Goal: Transaction & Acquisition: Book appointment/travel/reservation

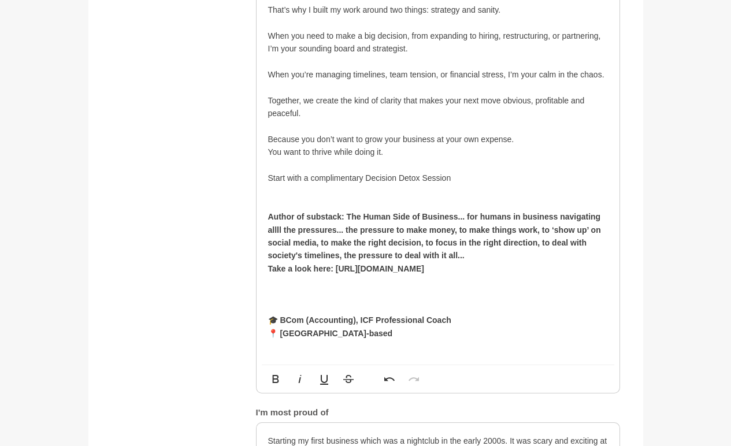
scroll to position [976, 0]
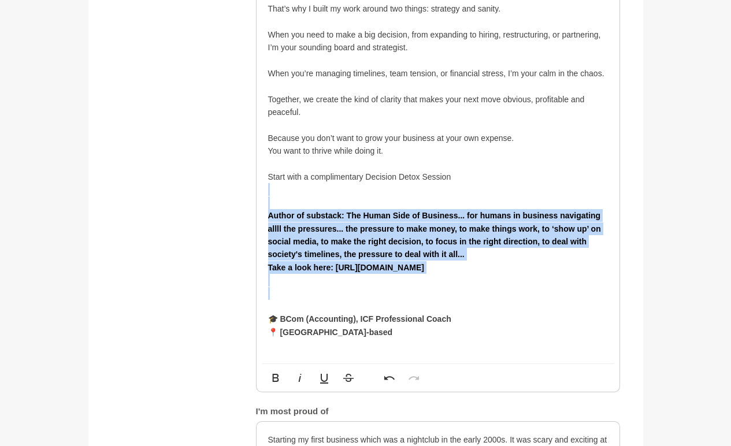
drag, startPoint x: 437, startPoint y: 301, endPoint x: 258, endPoint y: 193, distance: 208.1
click at [258, 192] on div "You know that business owner who’s great at what they do but always wanting to …" at bounding box center [438, 28] width 363 height 671
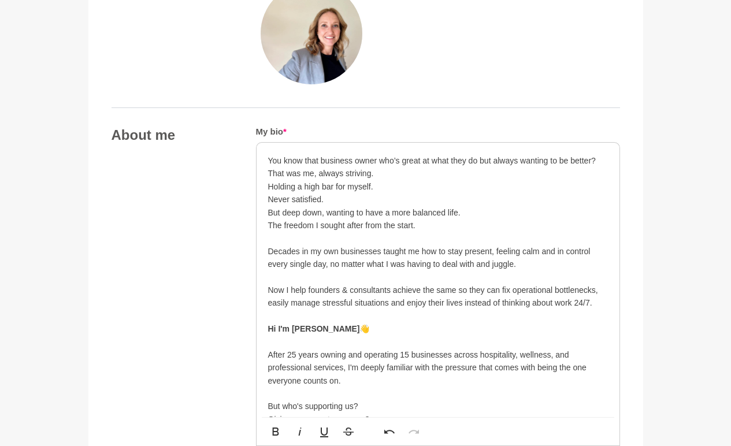
scroll to position [537, 0]
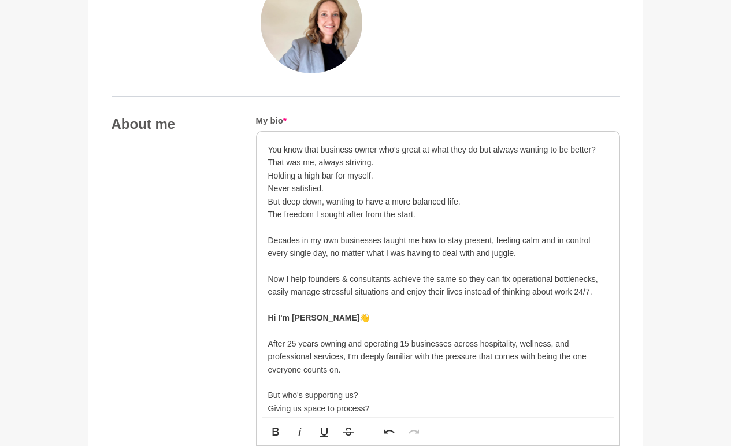
click at [437, 212] on p "The freedom I sought after from the start." at bounding box center [438, 214] width 340 height 13
drag, startPoint x: 513, startPoint y: 212, endPoint x: 416, endPoint y: 213, distance: 96.6
click at [416, 213] on p "The freedom I sought after from the start of my business journey." at bounding box center [438, 214] width 340 height 13
click at [487, 227] on p at bounding box center [438, 227] width 340 height 13
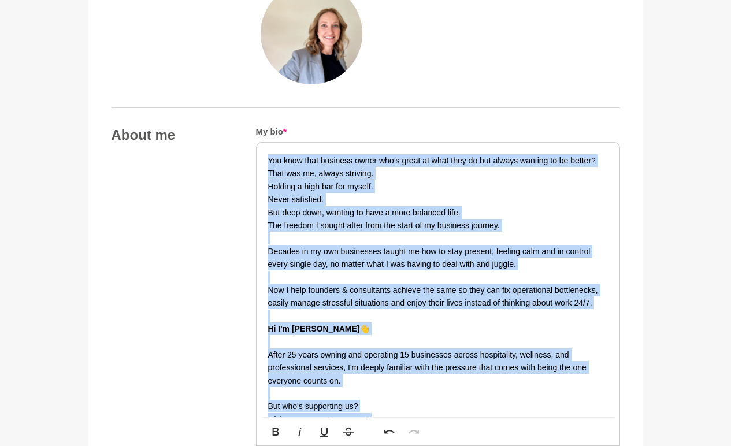
scroll to position [525, 0]
drag, startPoint x: 490, startPoint y: 212, endPoint x: 269, endPoint y: 163, distance: 226.9
click at [269, 163] on div "You know that business owner who’s great at what they do but always wanting to …" at bounding box center [438, 420] width 363 height 554
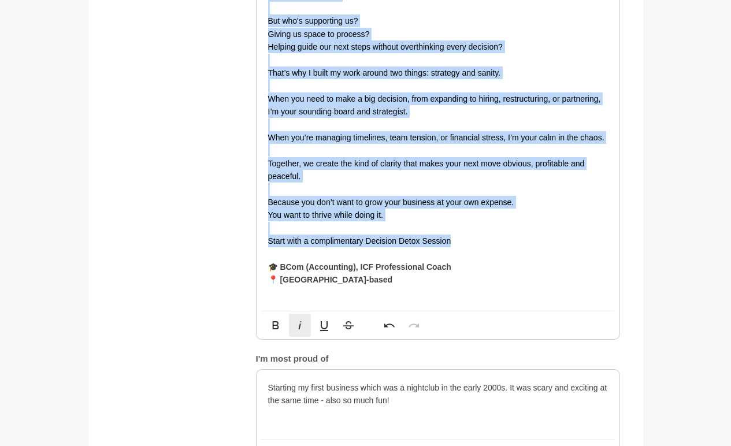
scroll to position [959, 0]
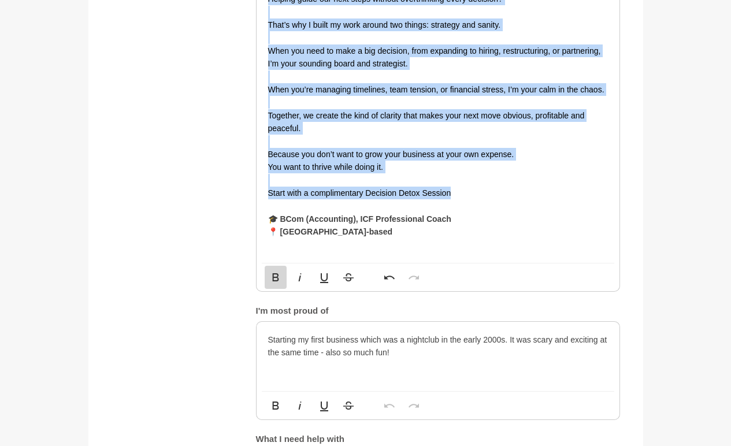
click at [277, 281] on icon "button" at bounding box center [275, 278] width 6 height 8
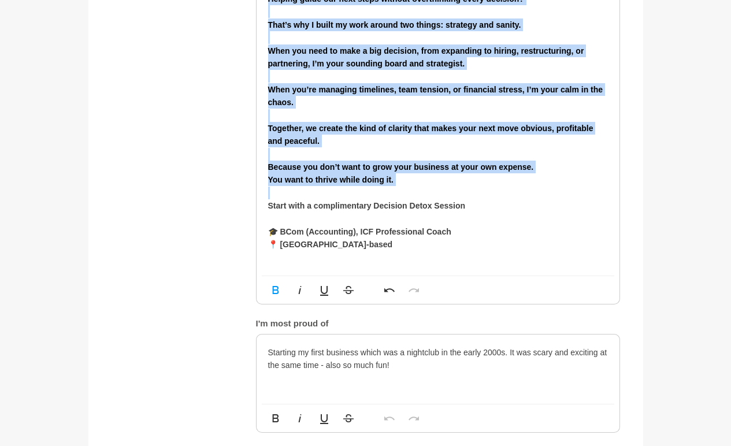
click at [350, 182] on strong "You want to thrive while doing it." at bounding box center [331, 179] width 126 height 9
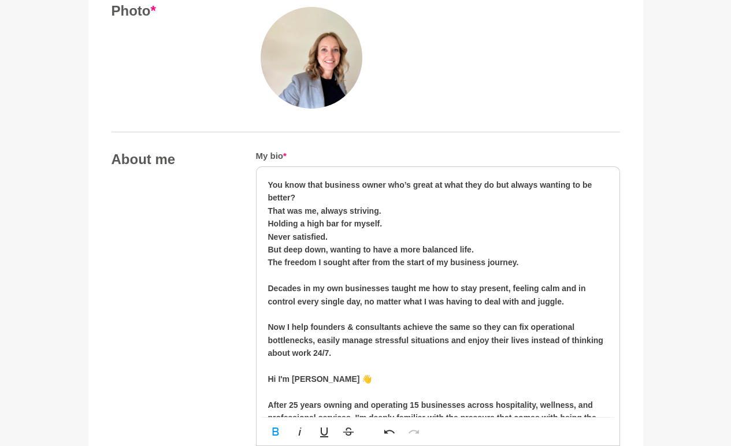
scroll to position [505, 0]
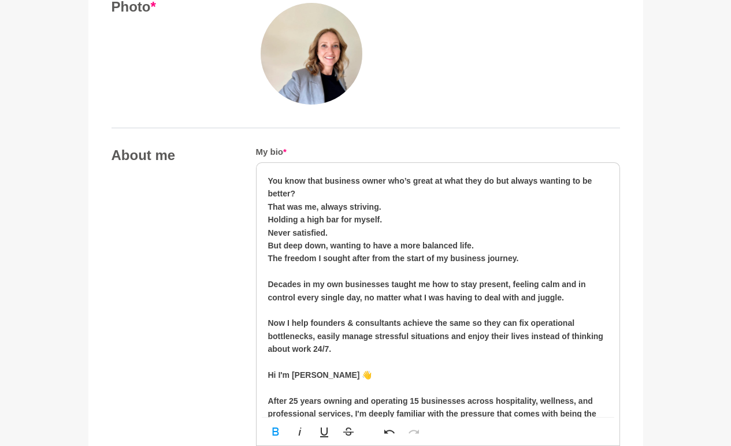
click at [490, 245] on p "But deep down, wanting to have a more balanced life." at bounding box center [438, 245] width 340 height 13
click at [458, 250] on p "But deep down, wanting to have a more balanced life." at bounding box center [438, 245] width 340 height 13
click at [479, 276] on p at bounding box center [438, 271] width 340 height 13
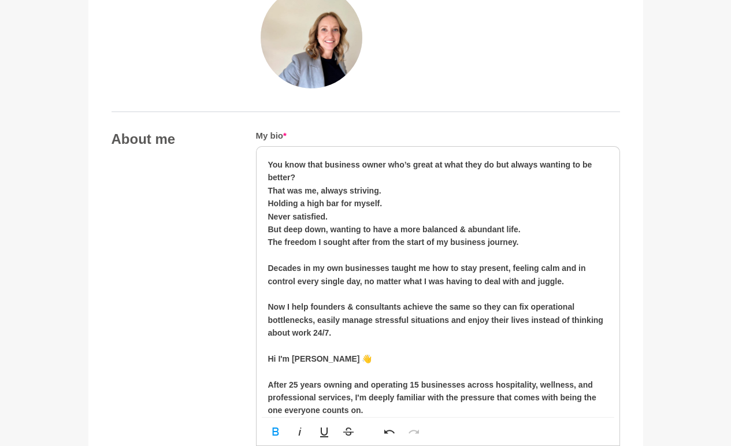
scroll to position [524, 0]
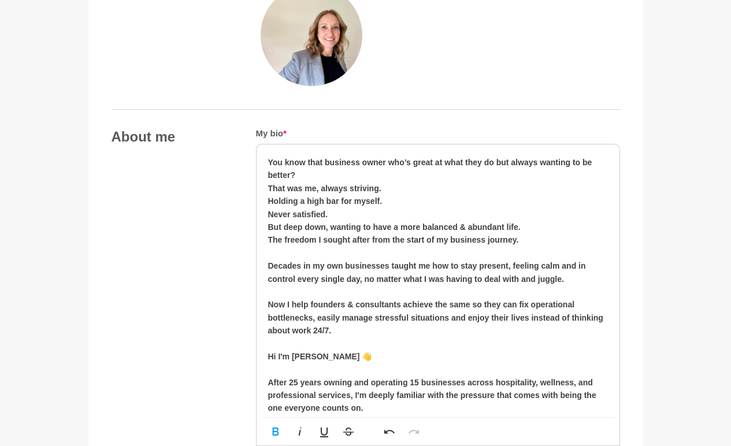
click at [556, 267] on strong "Decades in my own businesses taught me how to stay present, feeling calm and in…" at bounding box center [427, 272] width 318 height 22
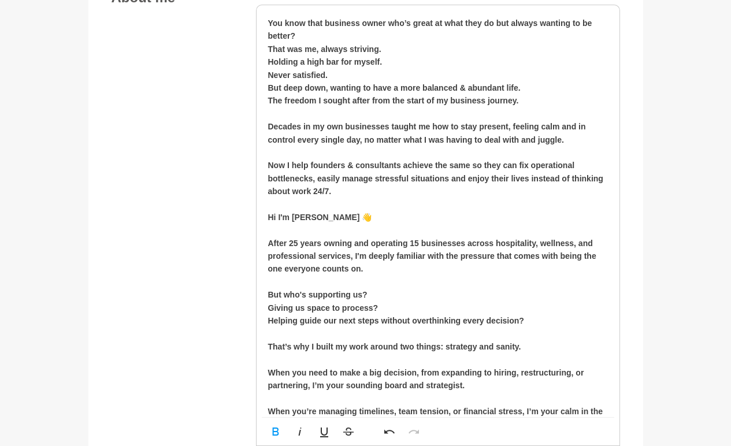
scroll to position [664, 0]
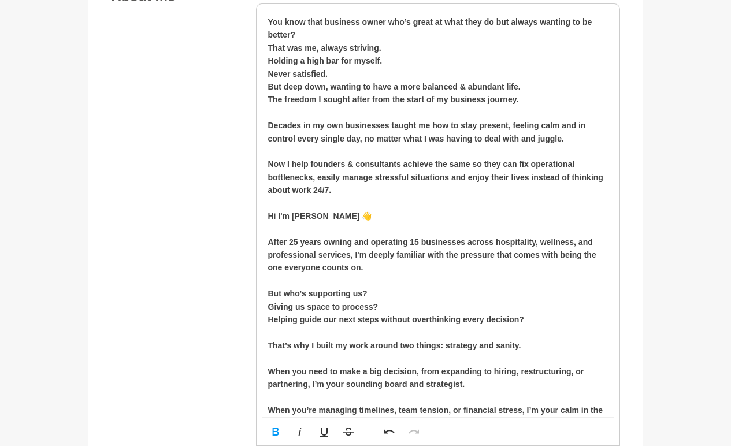
click at [577, 241] on strong "After 25 years owning and operating 15 businesses across hospitality, wellness,…" at bounding box center [432, 255] width 328 height 35
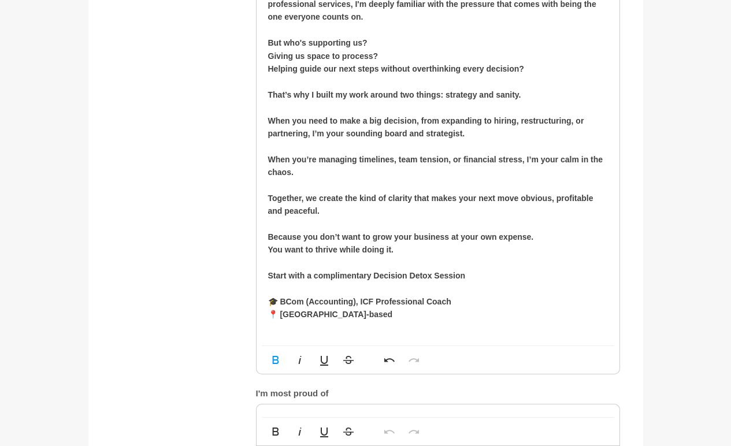
scroll to position [935, 0]
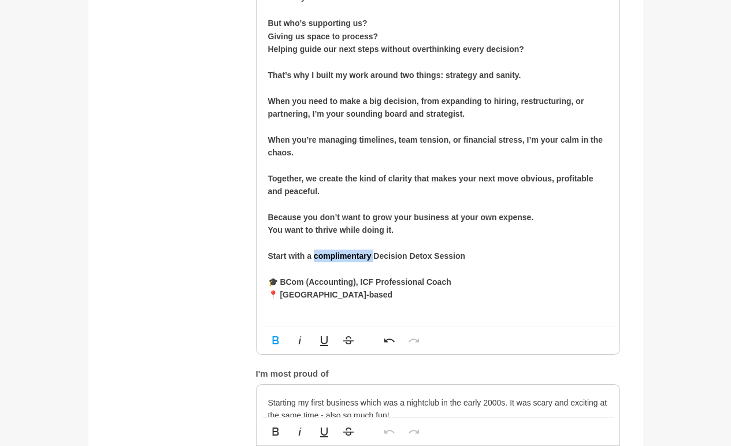
drag, startPoint x: 373, startPoint y: 253, endPoint x: 313, endPoint y: 256, distance: 60.2
click at [313, 256] on strong "Start with a complimentary Decision Detox Session" at bounding box center [367, 256] width 198 height 9
click at [420, 256] on p "Start with a Decision Detox Session" at bounding box center [438, 256] width 340 height 13
click at [414, 234] on p "You want to thrive while doing it." at bounding box center [438, 230] width 340 height 13
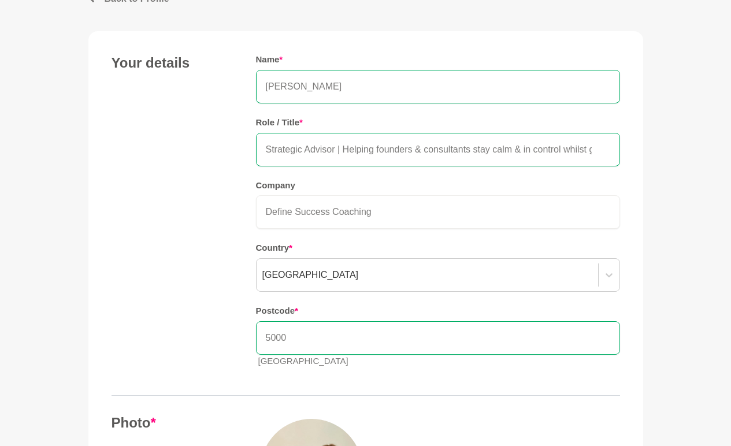
scroll to position [0, 0]
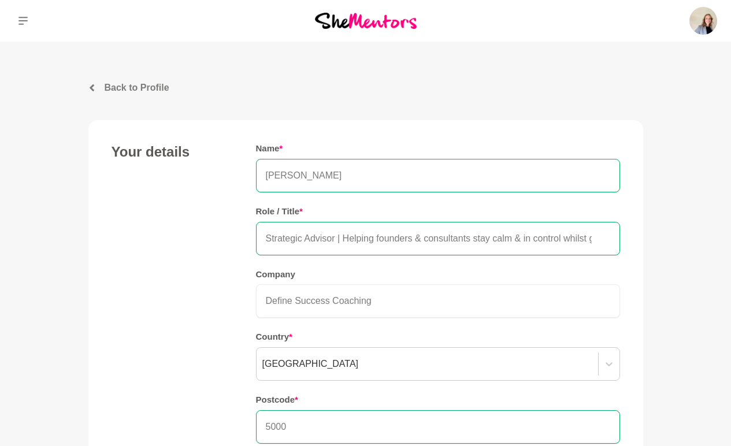
drag, startPoint x: 344, startPoint y: 237, endPoint x: 245, endPoint y: 233, distance: 99.5
click at [245, 233] on div "Your details Name * [PERSON_NAME] Role / Title * Strategic Advisor | Helping fo…" at bounding box center [366, 304] width 509 height 323
click at [559, 241] on input "Helping founders & consultants stay calm & in control whilst growing" at bounding box center [438, 239] width 364 height 34
click at [444, 238] on input "Helping founders & consultants stay calm & in control whilst growing" at bounding box center [438, 239] width 364 height 34
click at [565, 239] on input "Helping founders & consultants stay calm + in control whilst growing" at bounding box center [438, 239] width 364 height 34
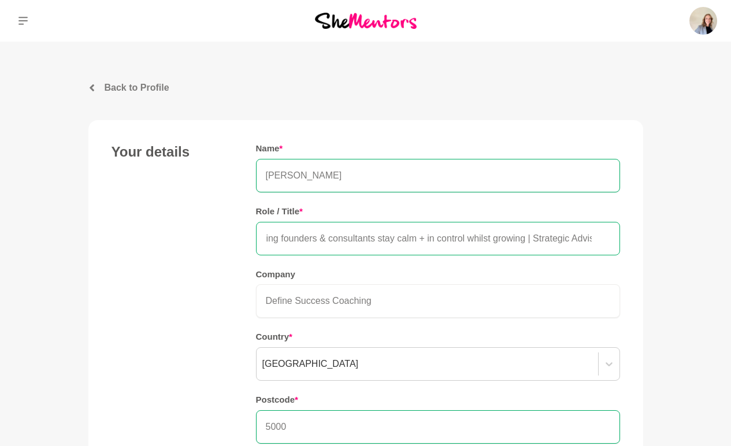
scroll to position [0, 28]
click at [519, 238] on input "Helping founders & consultants stay calm + in control whilst growing | Strategi…" at bounding box center [438, 239] width 364 height 34
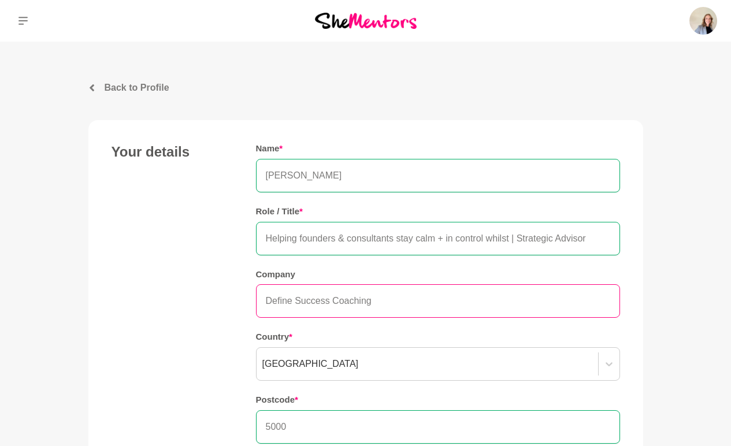
scroll to position [0, 0]
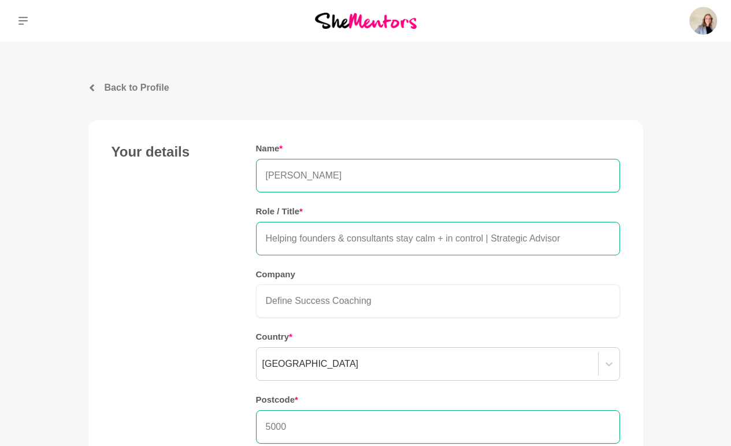
click at [301, 235] on input "Helping founders & consultants stay calm + in control | Strategic Advisor" at bounding box center [438, 239] width 364 height 34
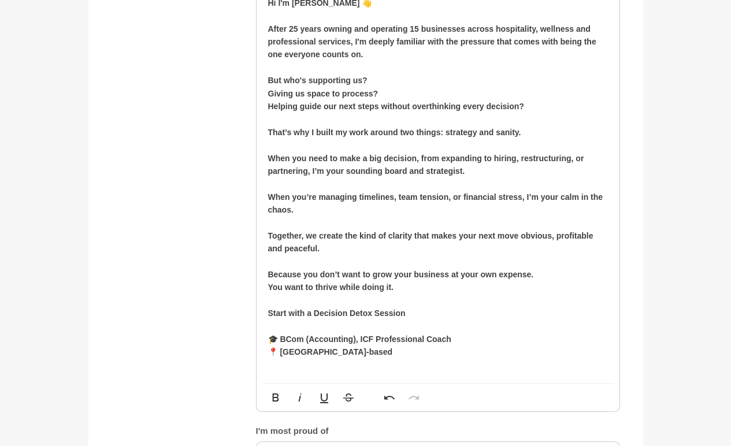
scroll to position [880, 0]
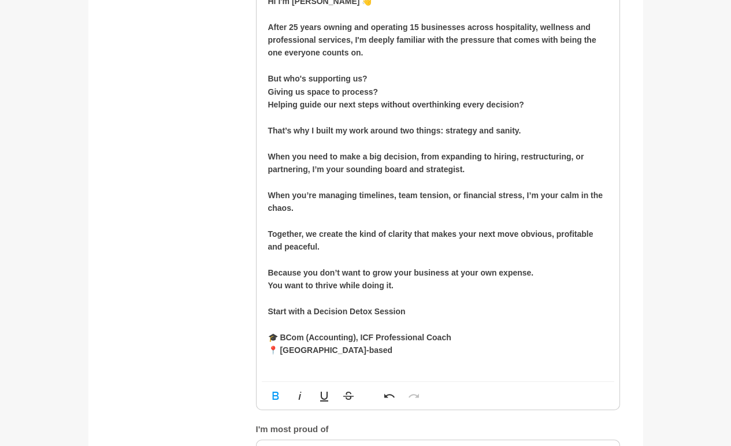
click at [267, 157] on div "You know that business owner who’s great at what they do but always wanting to …" at bounding box center [438, 85] width 363 height 593
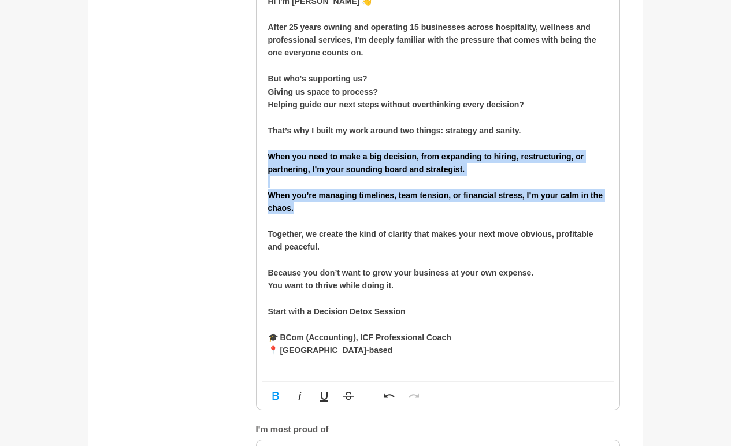
drag, startPoint x: 308, startPoint y: 208, endPoint x: 264, endPoint y: 157, distance: 66.4
click at [264, 157] on div "You know that business owner who’s great at what they do but always wanting to …" at bounding box center [438, 85] width 363 height 593
click at [268, 157] on strong "When you need to make a big decision, from expanding to hiring, restructuring, …" at bounding box center [426, 163] width 316 height 22
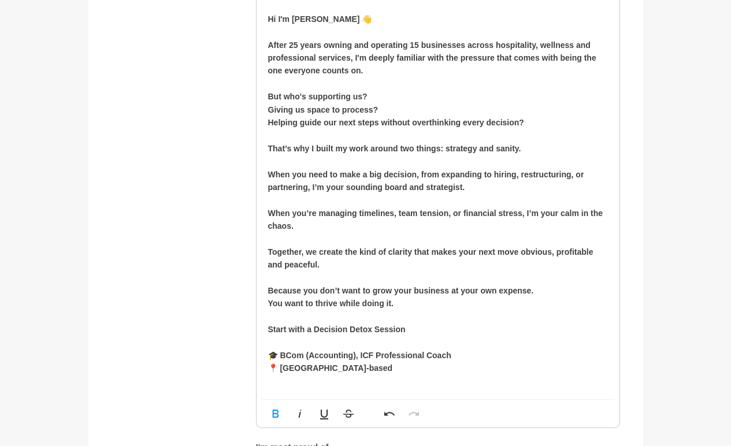
scroll to position [861, 0]
click at [279, 277] on p at bounding box center [438, 278] width 340 height 13
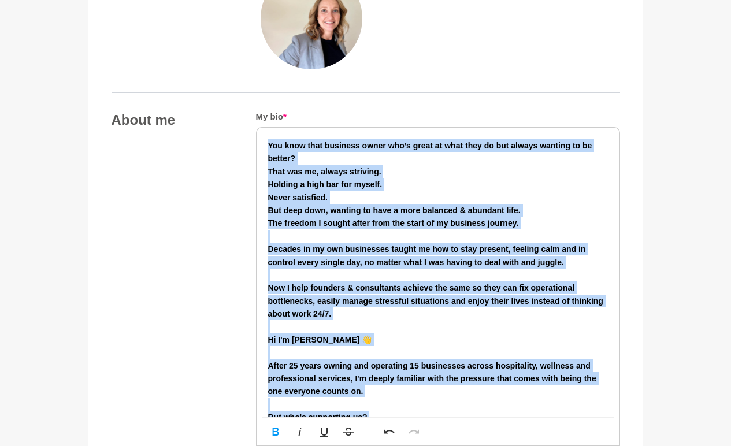
scroll to position [539, 0]
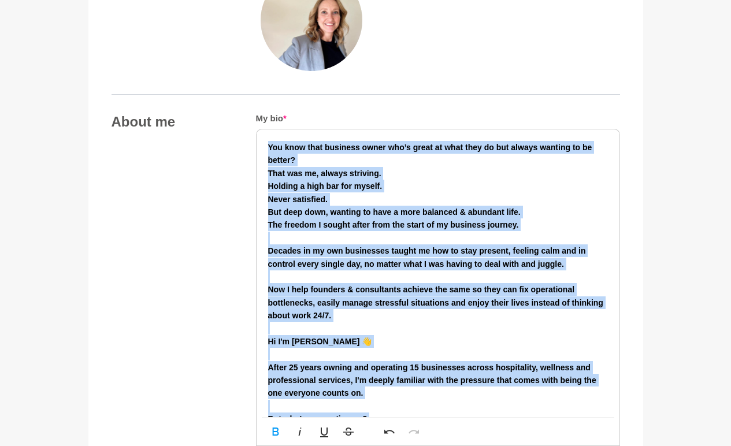
drag, startPoint x: 346, startPoint y: 346, endPoint x: 269, endPoint y: 147, distance: 213.5
click at [269, 147] on div "You know that business owner who’s great at what they do but always wanting to …" at bounding box center [438, 420] width 363 height 580
click at [276, 435] on icon "button" at bounding box center [275, 432] width 6 height 8
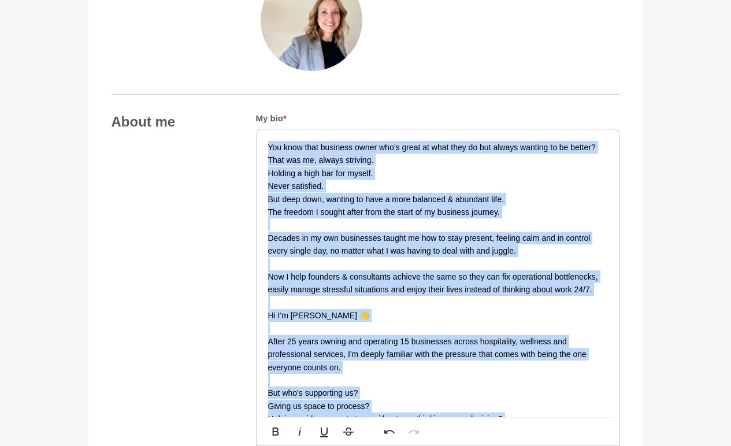
click at [357, 280] on p "Now I help founders & consultants achieve the same so they can fix operational …" at bounding box center [438, 284] width 340 height 26
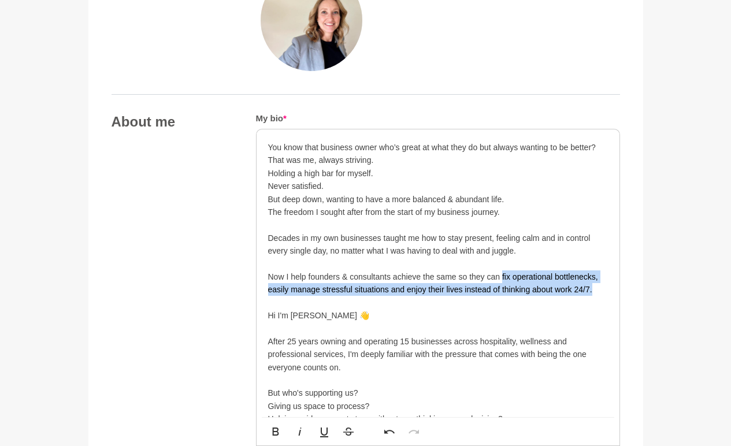
drag, startPoint x: 599, startPoint y: 290, endPoint x: 504, endPoint y: 278, distance: 95.6
click at [504, 279] on p "Now I help founders & consultants achieve the same so they can fix operational …" at bounding box center [438, 284] width 340 height 26
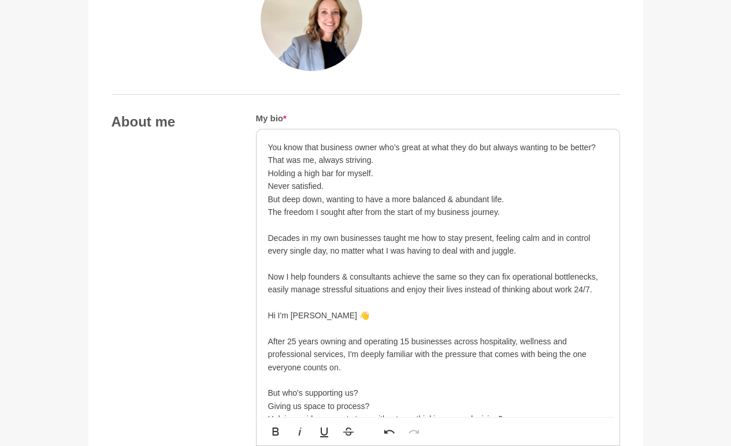
click at [527, 298] on p at bounding box center [438, 303] width 340 height 13
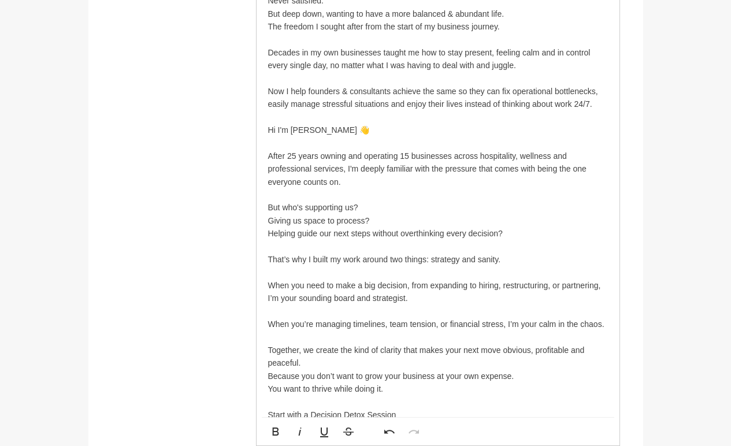
scroll to position [727, 0]
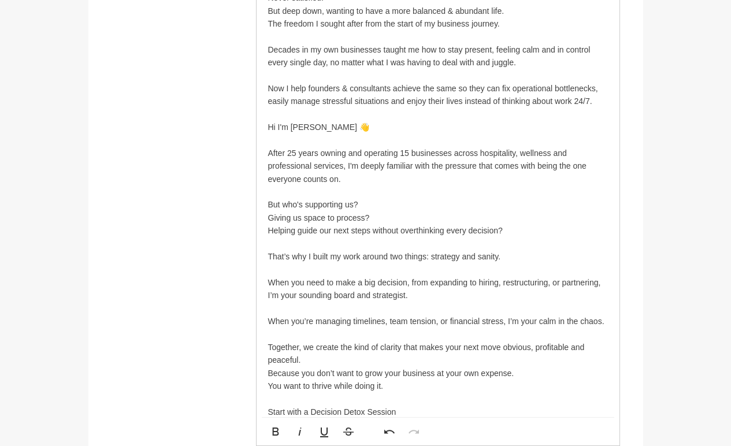
click at [313, 361] on p "Together, we create the kind of clarity that makes your next move obvious, prof…" at bounding box center [438, 354] width 340 height 26
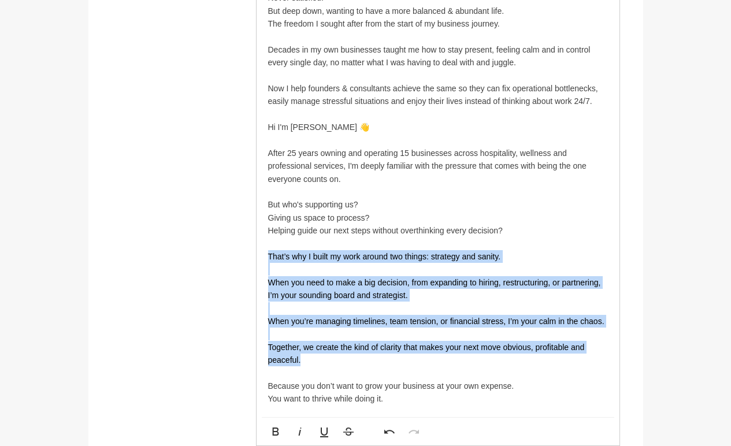
drag, startPoint x: 308, startPoint y: 364, endPoint x: 265, endPoint y: 261, distance: 110.7
click at [265, 261] on div "You know that business owner who’s great at what they do but always wanting to …" at bounding box center [438, 218] width 363 height 554
click at [274, 435] on icon "button" at bounding box center [275, 432] width 6 height 8
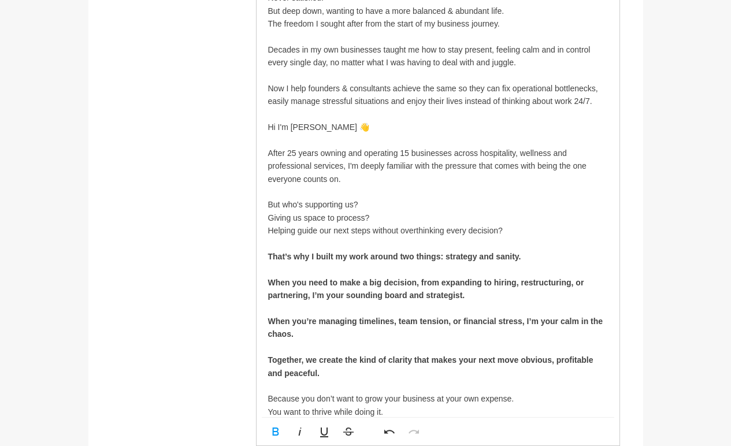
click at [386, 278] on strong "When you need to make a big decision, from expanding to hiring, restructuring, …" at bounding box center [426, 289] width 316 height 22
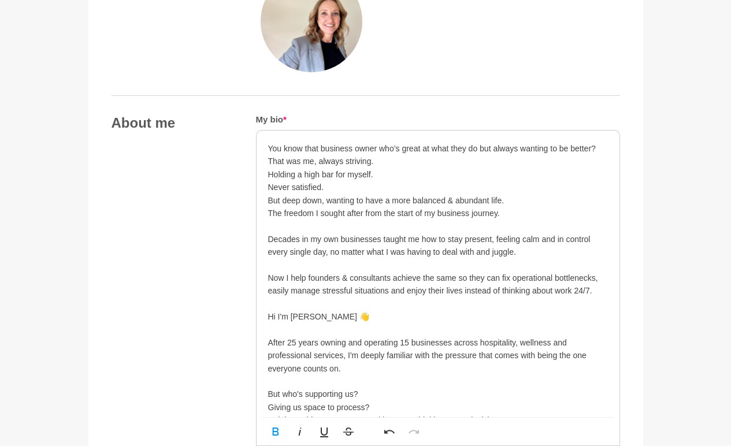
scroll to position [535, 0]
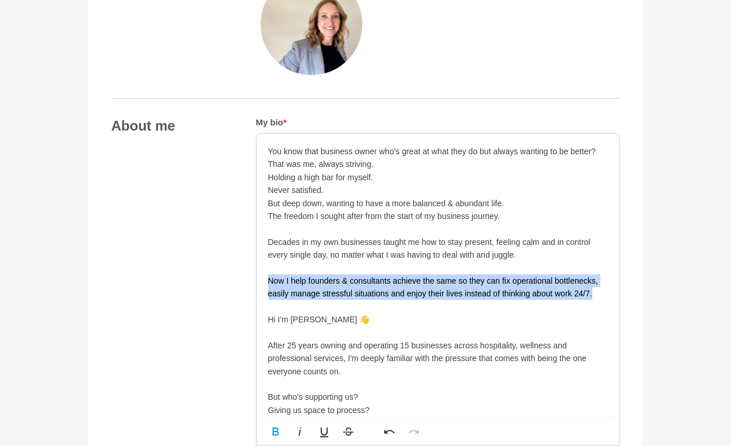
drag, startPoint x: 598, startPoint y: 292, endPoint x: 248, endPoint y: 280, distance: 350.6
click at [275, 433] on icon "button" at bounding box center [276, 432] width 14 height 14
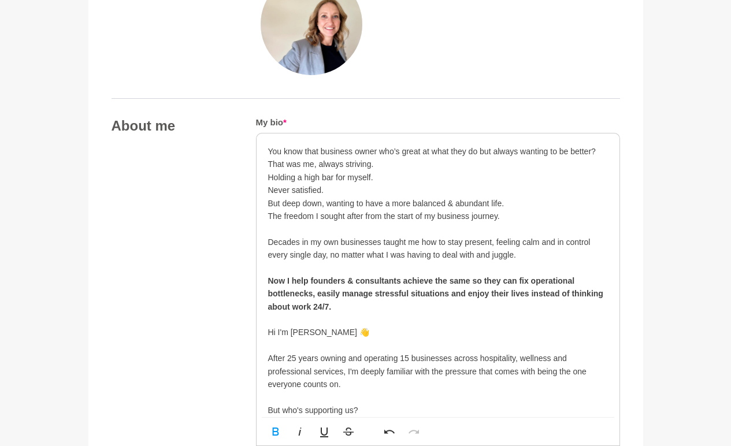
click at [436, 263] on p at bounding box center [438, 268] width 340 height 13
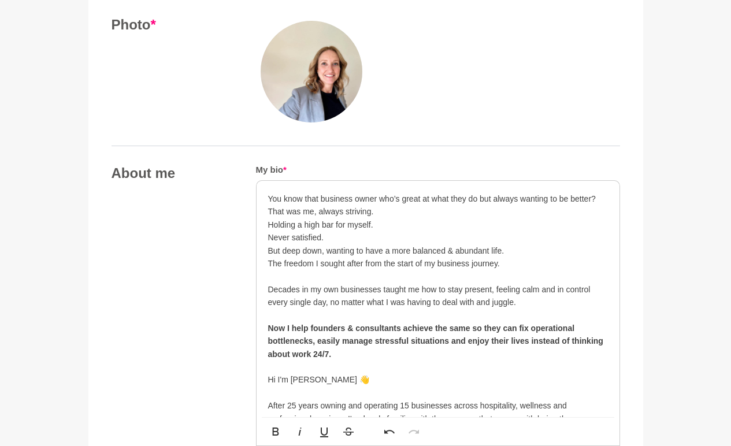
scroll to position [497, 0]
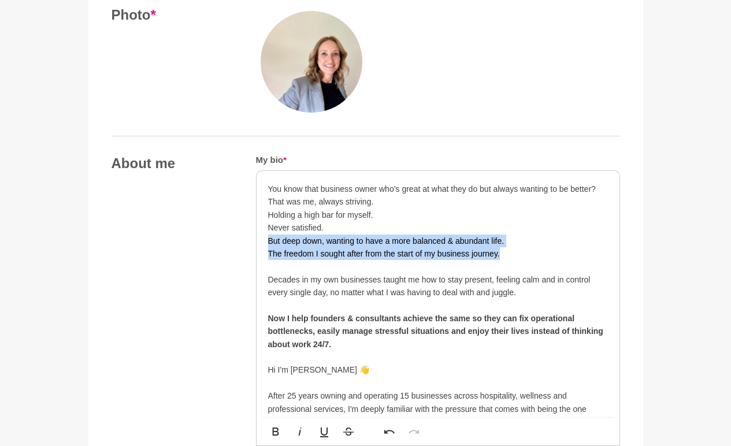
drag, startPoint x: 513, startPoint y: 249, endPoint x: 262, endPoint y: 245, distance: 251.6
click at [277, 431] on icon "button" at bounding box center [275, 432] width 6 height 8
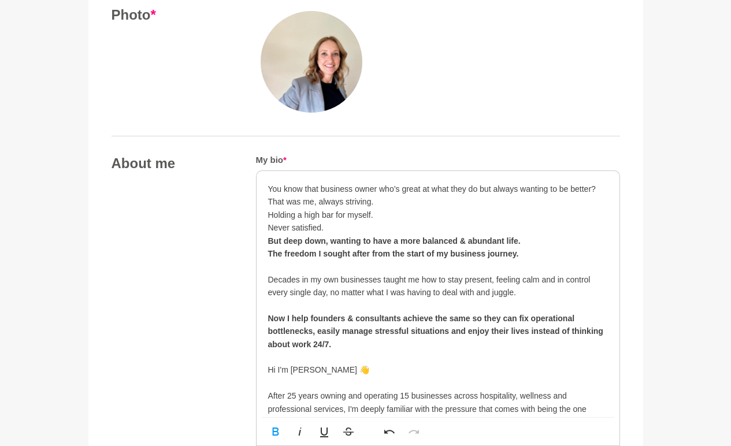
click at [389, 256] on strong "The freedom I sought after from the start of my business journey." at bounding box center [393, 253] width 251 height 9
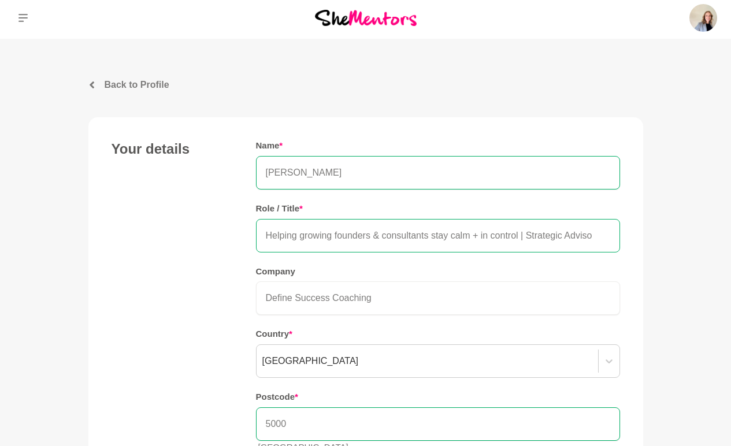
scroll to position [0, 8]
click at [593, 232] on input "Helping growing founders & consultants stay calm + in control | Strategic Advis…" at bounding box center [438, 236] width 364 height 34
type input "Helping growing founders & consultants stay calm + in control | Strategic Advis…"
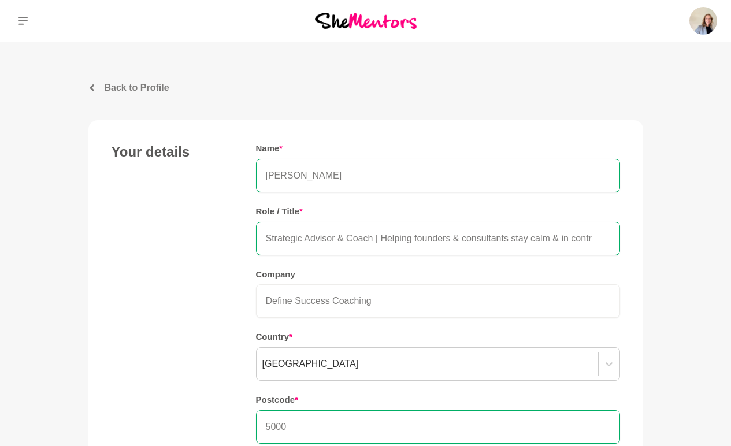
drag, startPoint x: 384, startPoint y: 238, endPoint x: 233, endPoint y: 238, distance: 150.9
click at [233, 238] on div "Your details Name * [PERSON_NAME] Role / Title * Strategic Advisor & Coach | He…" at bounding box center [366, 304] width 509 height 323
click at [445, 238] on input "Helping founders & consultants stay calm & in control whilst growing" at bounding box center [438, 239] width 364 height 34
click at [559, 242] on input "Helping founders & consultants stay calm + in control whilst growing" at bounding box center [438, 239] width 364 height 34
click at [301, 236] on input "Helping founders & consultants stay calm + in control whilst growing" at bounding box center [438, 239] width 364 height 34
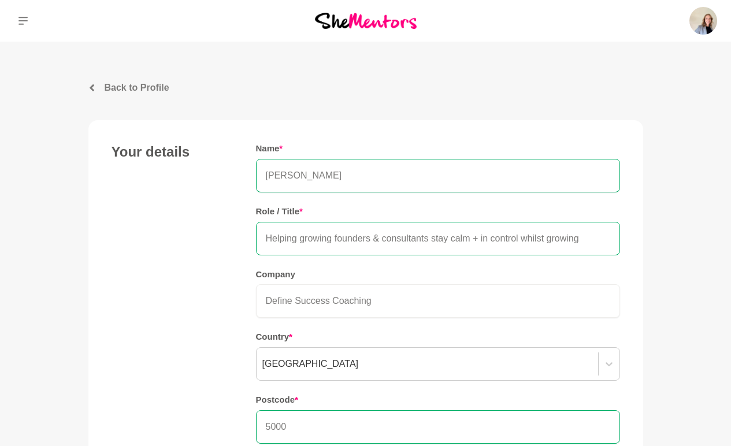
drag, startPoint x: 602, startPoint y: 241, endPoint x: 524, endPoint y: 238, distance: 77.5
click at [524, 238] on input "Helping growing founders & consultants stay calm + in control whilst growing" at bounding box center [438, 239] width 364 height 34
type input "Helping growing founders & consultants stay calm + in control | Strategic Advis…"
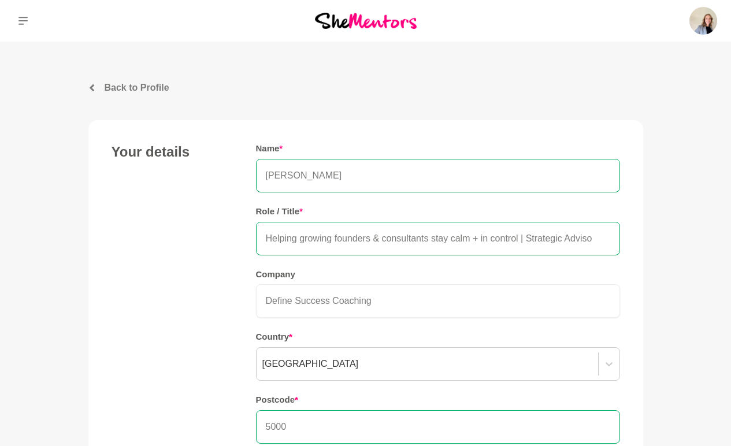
click at [552, 270] on h5 "Company" at bounding box center [438, 274] width 364 height 11
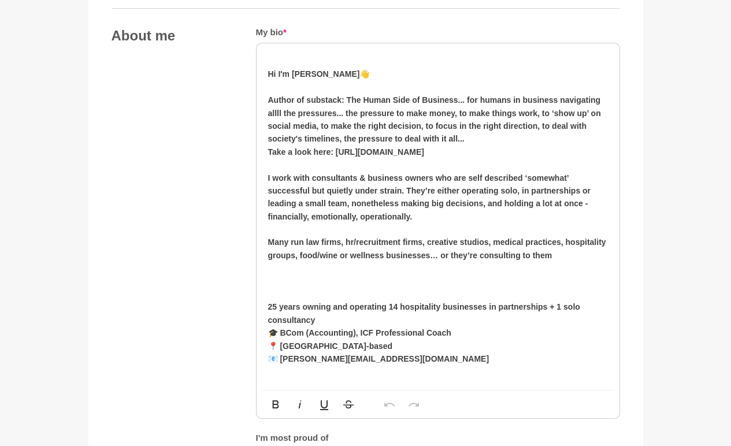
scroll to position [630, 0]
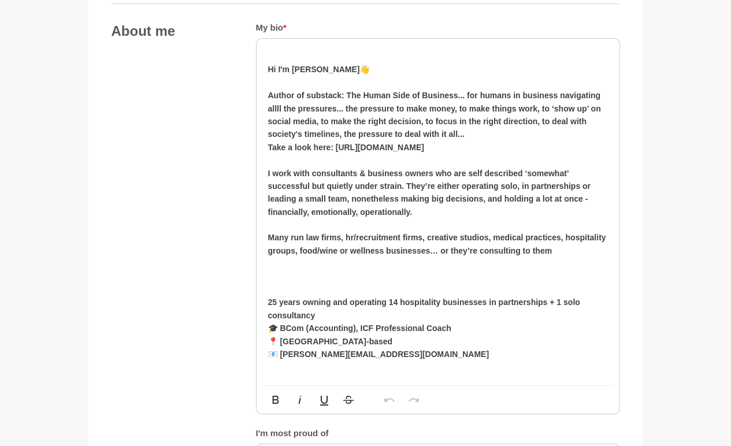
click at [286, 56] on p at bounding box center [438, 56] width 340 height 13
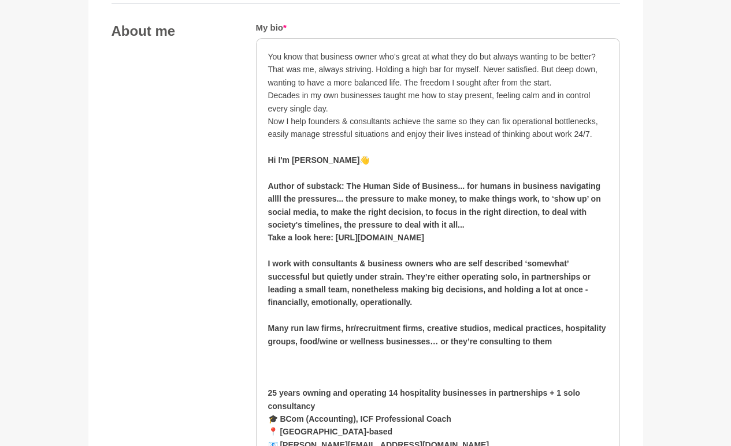
click at [377, 71] on p "That was me, always striving. Holding a high bar for myself. Never satisfied. B…" at bounding box center [438, 76] width 340 height 26
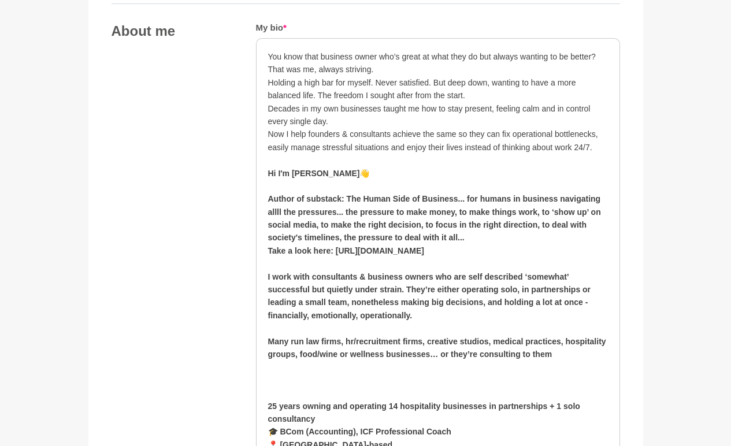
click at [376, 83] on p "Holding a high bar for myself. Never satisfied. But deep down, wanting to have …" at bounding box center [438, 89] width 340 height 26
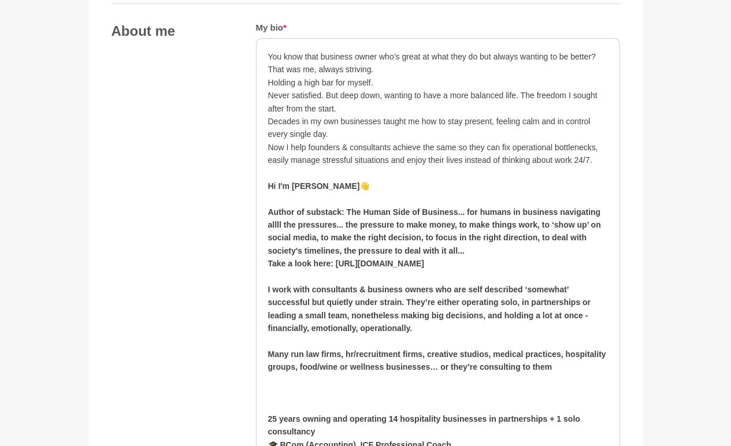
click at [327, 95] on p "Never satisfied. But deep down, wanting to have a more balanced life. The freed…" at bounding box center [438, 102] width 340 height 26
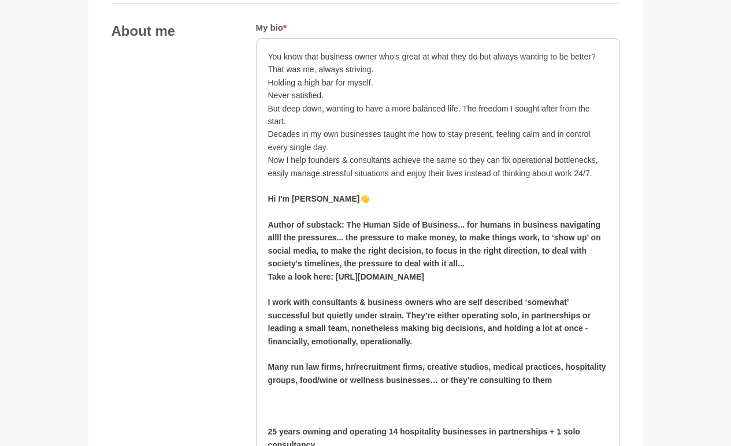
click at [462, 106] on p "But deep down, wanting to have a more balanced life. The freedom I sought after…" at bounding box center [438, 115] width 340 height 26
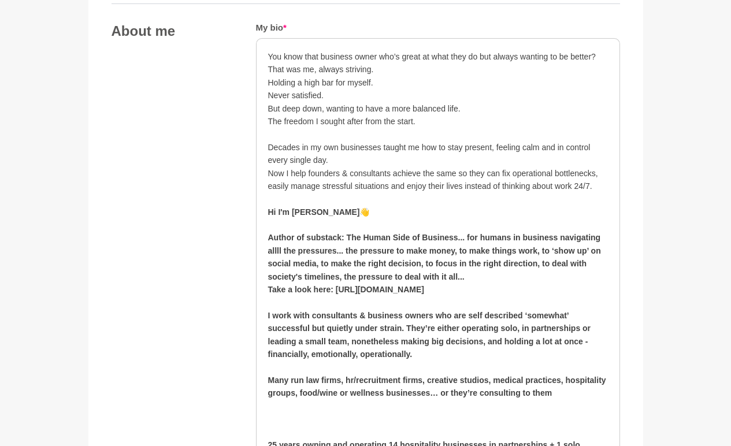
click at [438, 124] on p "The freedom I sought after from the start." at bounding box center [438, 121] width 340 height 13
click at [441, 157] on p "Decades in my own businesses taught me how to stay present, feeling calm and in…" at bounding box center [438, 154] width 340 height 26
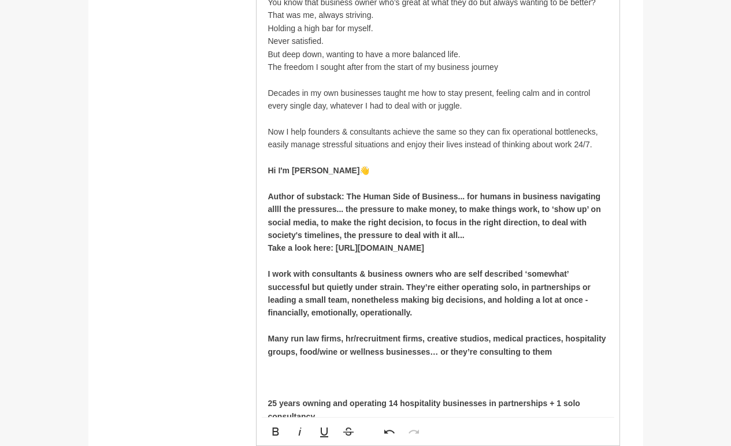
scroll to position [690, 0]
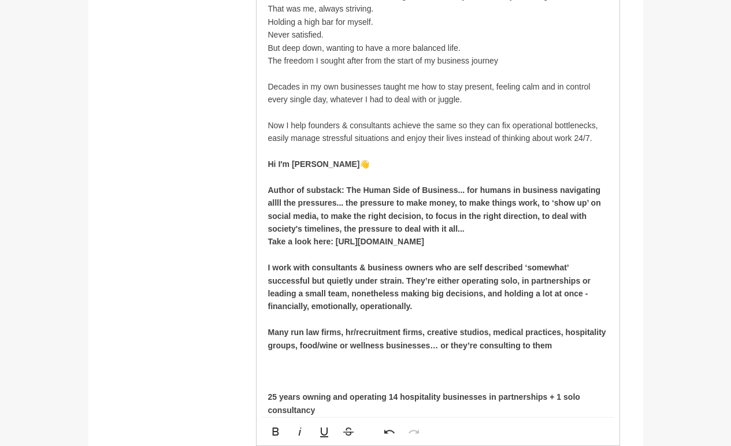
click at [373, 164] on p "Hi I'm [PERSON_NAME] 👋" at bounding box center [438, 164] width 340 height 13
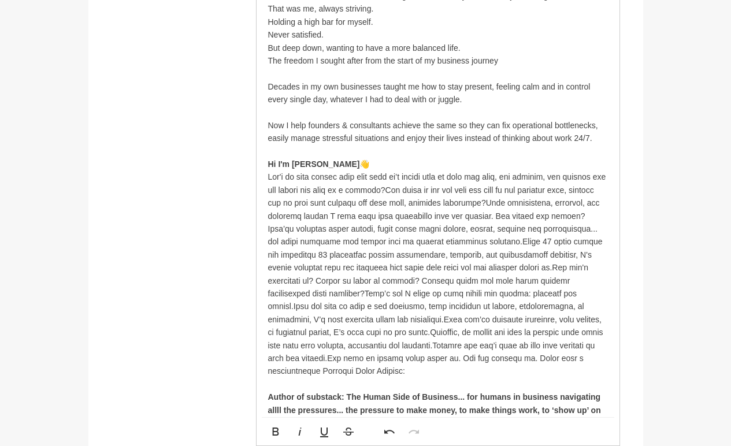
click at [389, 189] on p "Hi I'm [PERSON_NAME] 👋" at bounding box center [438, 268] width 340 height 220
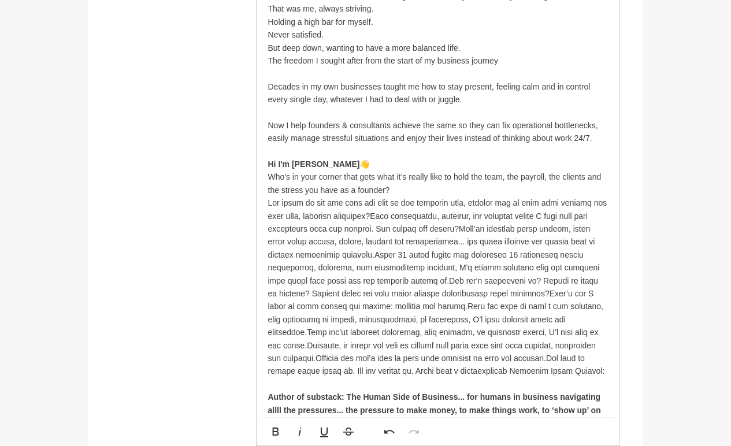
click at [384, 215] on p at bounding box center [438, 287] width 340 height 181
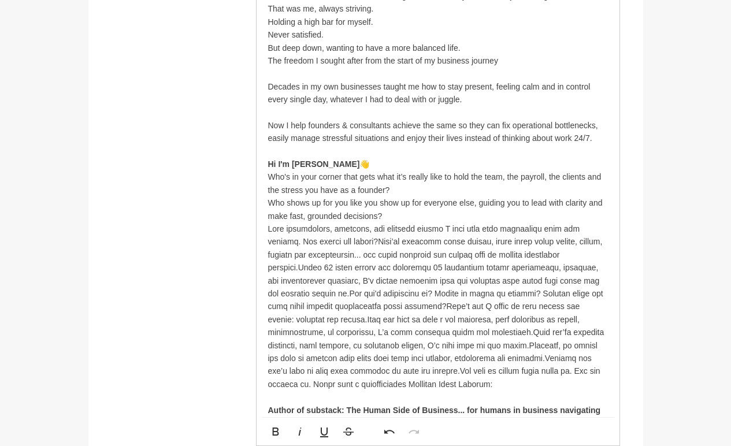
click at [352, 241] on p at bounding box center [438, 307] width 340 height 168
click at [568, 254] on p at bounding box center [438, 307] width 340 height 168
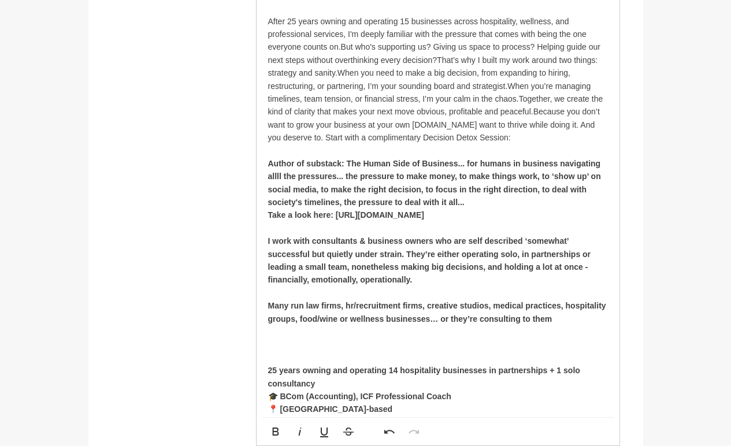
scroll to position [948, 0]
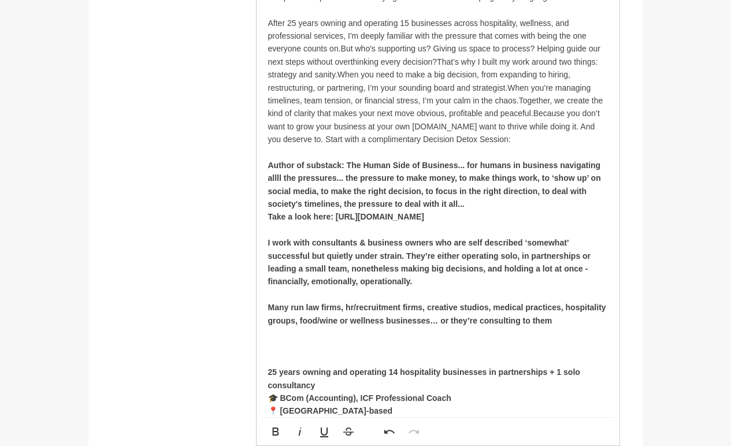
click at [564, 125] on p "After 25 years owning and operating 15 businesses across hospitality, wellness,…" at bounding box center [438, 82] width 340 height 130
drag, startPoint x: 441, startPoint y: 139, endPoint x: 386, endPoint y: 138, distance: 54.4
click at [386, 138] on p "And you deserve to. Start with a complimentary Decision Detox Session:" at bounding box center [438, 139] width 340 height 13
click at [485, 147] on p at bounding box center [438, 152] width 340 height 13
click at [485, 140] on p "And you deserve to. Start with a Decision Detox Session:" at bounding box center [438, 139] width 340 height 13
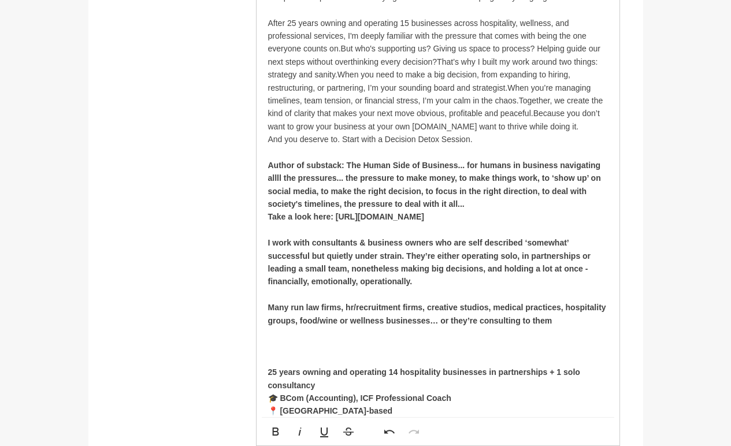
click at [344, 141] on p "And you deserve to. Start with a Decision Detox Session." at bounding box center [438, 139] width 340 height 13
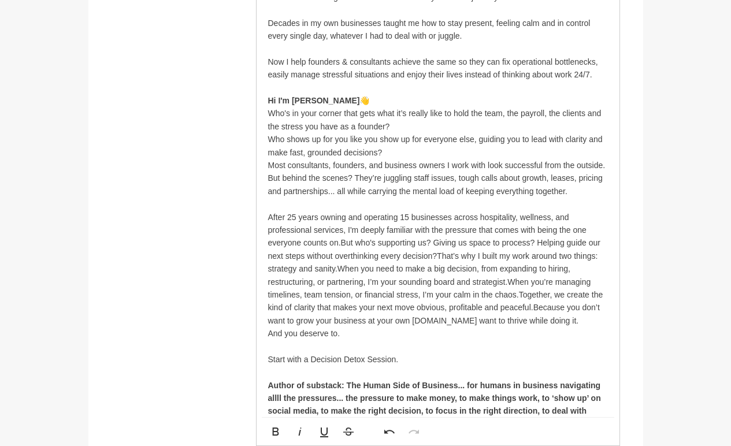
scroll to position [752, 0]
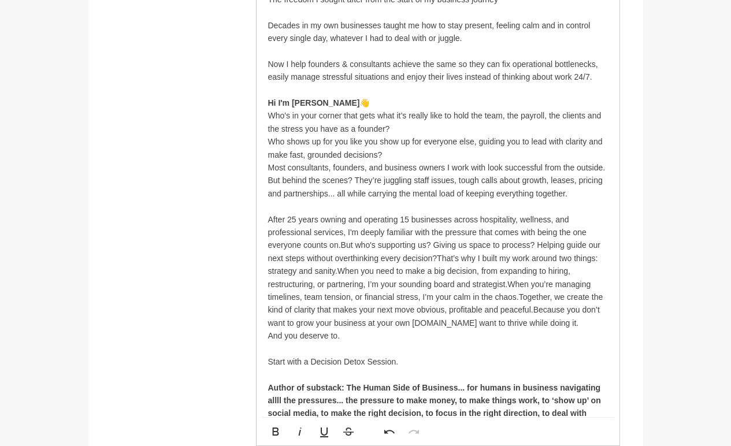
click at [404, 130] on p "Hi I'm [PERSON_NAME] 👋 Who's in your corner that gets what it’s really like to …" at bounding box center [438, 116] width 340 height 39
drag, startPoint x: 289, startPoint y: 117, endPoint x: 249, endPoint y: 119, distance: 39.9
click at [249, 119] on div "About me My bio * You know that business owner who’s great at what they do but …" at bounding box center [366, 402] width 509 height 1003
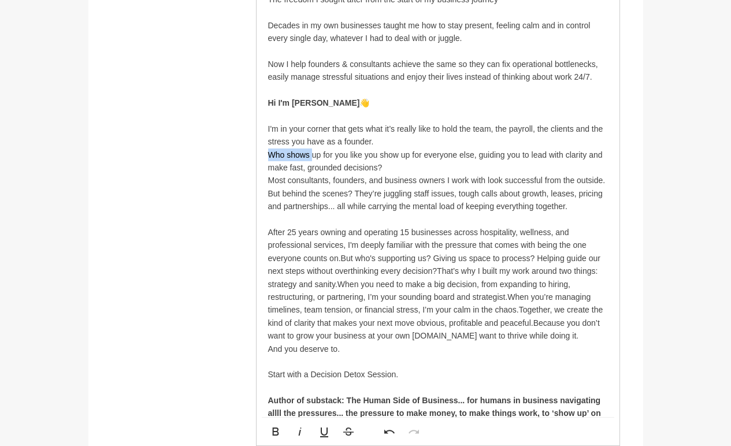
drag, startPoint x: 312, startPoint y: 157, endPoint x: 253, endPoint y: 160, distance: 59.1
click at [253, 160] on div "About me My bio * You know that business owner who’s great at what they do but …" at bounding box center [366, 409] width 509 height 1016
click at [396, 166] on p "I wil show up for you like you show up for everyone else, guiding you to lead w…" at bounding box center [438, 162] width 340 height 26
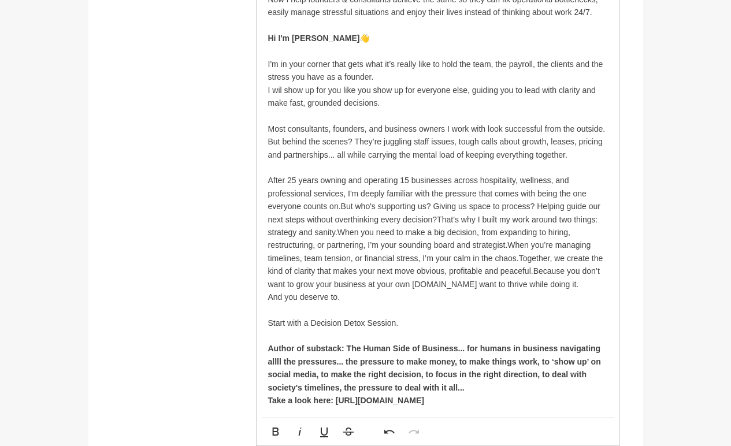
scroll to position [818, 0]
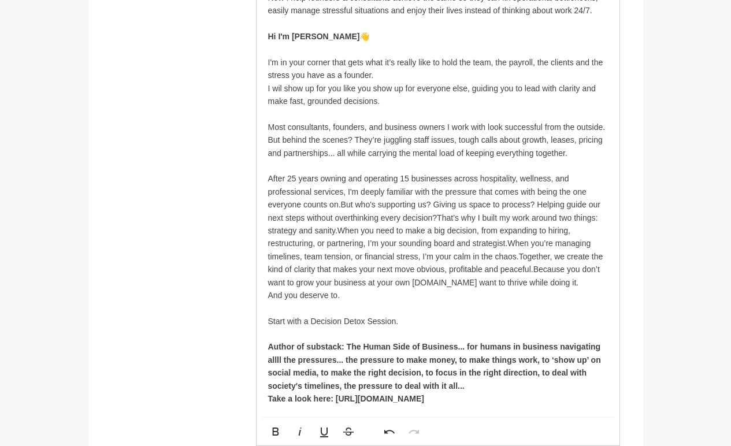
click at [343, 205] on p "After 25 years owning and operating 15 businesses across hospitality, wellness,…" at bounding box center [438, 230] width 340 height 117
click at [342, 204] on p "After 25 years owning and operating 15 businesses across hospitality, wellness,…" at bounding box center [438, 230] width 340 height 117
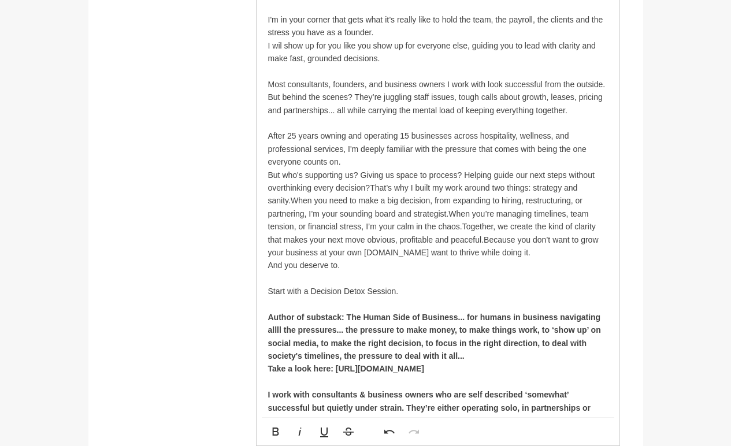
scroll to position [864, 0]
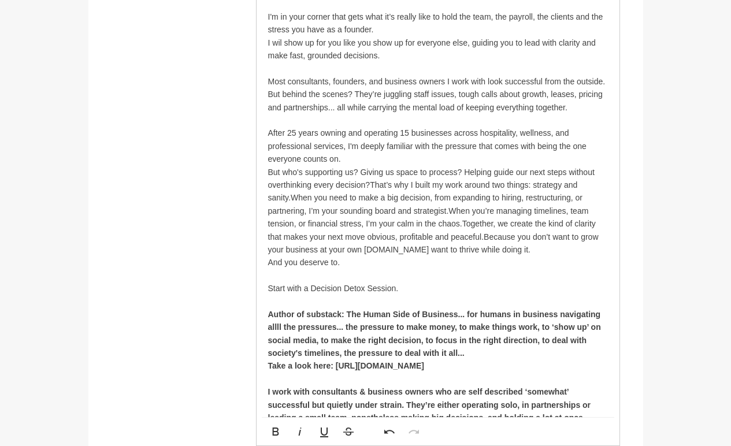
click at [372, 182] on p "But who's supporting us? Giving us space to process? Helping guide our next ste…" at bounding box center [438, 211] width 340 height 91
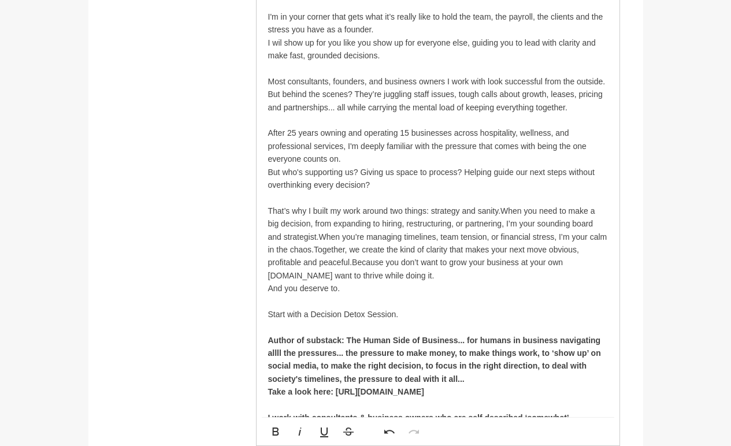
click at [319, 235] on p "That’s why I built my work around two things: strategy and sanity.When you need…" at bounding box center [438, 243] width 340 height 77
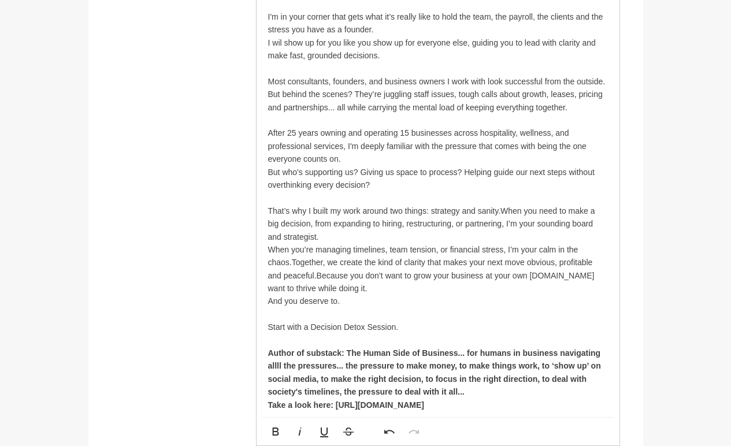
click at [292, 260] on p "When you’re managing timelines, team tension, or financial stress, I’m your cal…" at bounding box center [438, 269] width 340 height 52
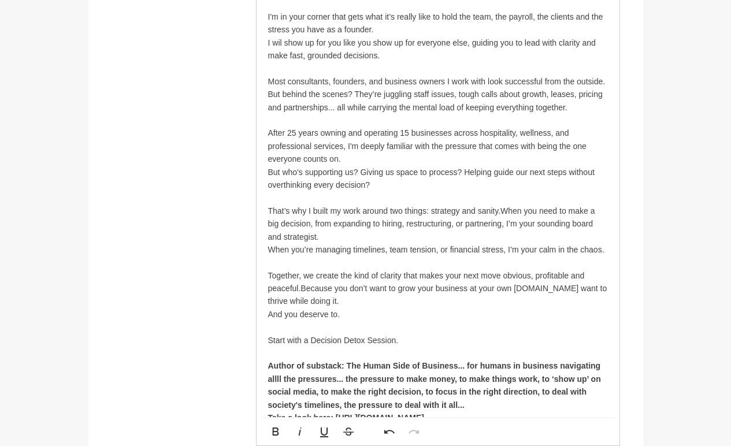
click at [301, 287] on p "Together, we create the kind of clarity that makes your next move obvious, prof…" at bounding box center [438, 288] width 340 height 39
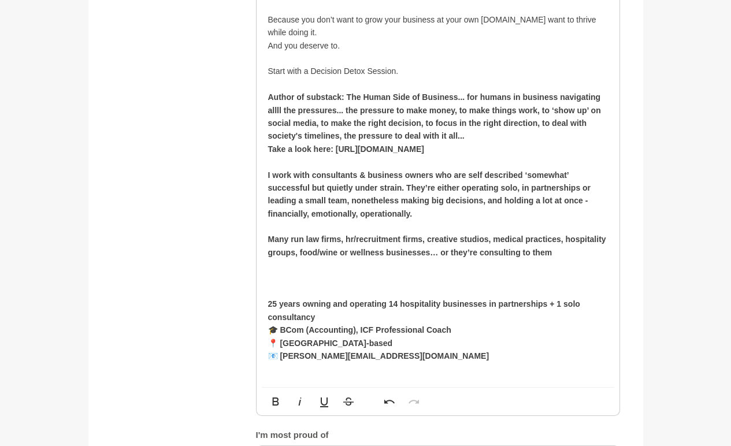
scroll to position [1162, 0]
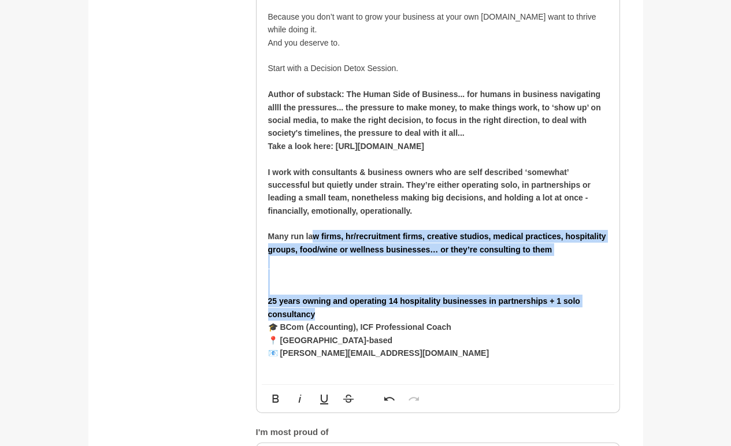
drag, startPoint x: 367, startPoint y: 315, endPoint x: 311, endPoint y: 235, distance: 97.2
click at [311, 235] on p "Many run law firms, hr/recruitment firms, creative studios, medical practices, …" at bounding box center [438, 275] width 340 height 91
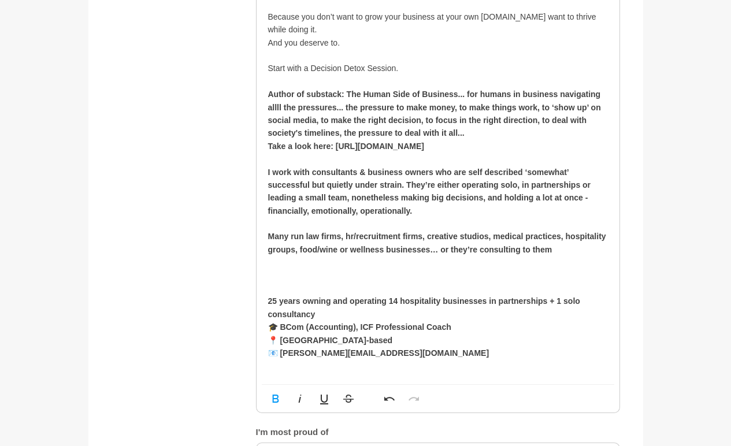
click at [313, 237] on strong "Many run law firms, hr/recruitment firms, creative studios, medical practices, …" at bounding box center [437, 243] width 338 height 22
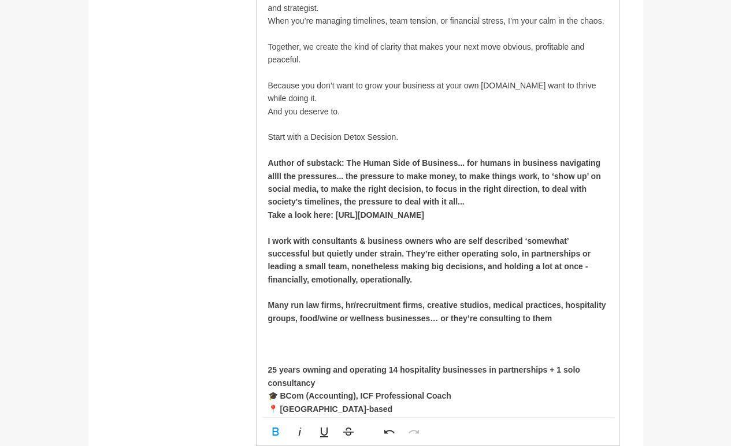
scroll to position [1093, 0]
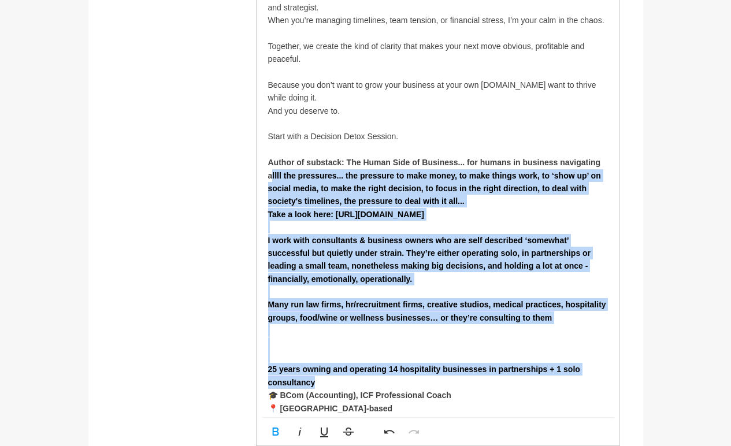
drag, startPoint x: 319, startPoint y: 389, endPoint x: 269, endPoint y: 178, distance: 216.8
click at [269, 178] on div "You know that business owner who’s great at what they do but always wanting to …" at bounding box center [438, 14] width 340 height 855
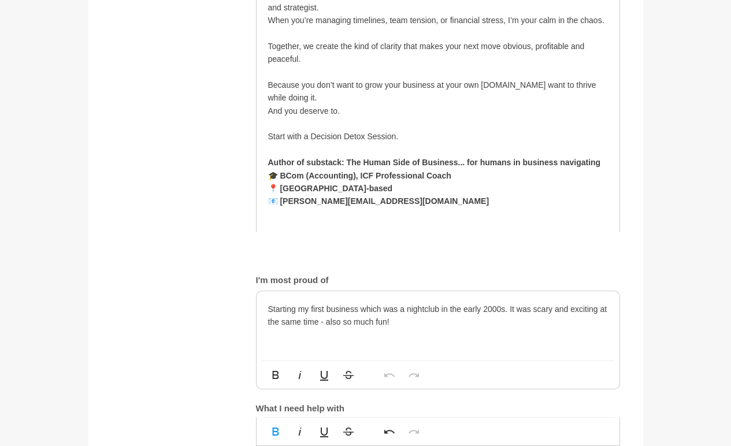
drag, startPoint x: 606, startPoint y: 161, endPoint x: 219, endPoint y: 157, distance: 387.5
click at [219, 157] on div "About me My bio * You know that business owner who’s great at what they do but …" at bounding box center [366, 9] width 509 height 900
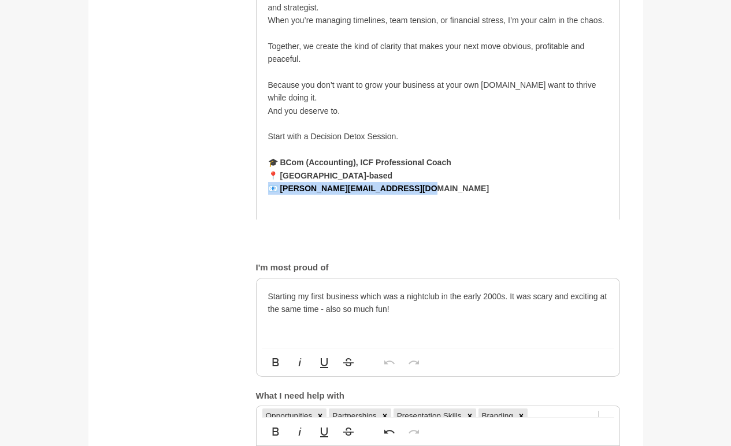
drag, startPoint x: 433, startPoint y: 189, endPoint x: 187, endPoint y: 191, distance: 245.2
click at [187, 191] on div "About me My bio * You know that business owner who’s great at what they do but …" at bounding box center [366, 2] width 509 height 886
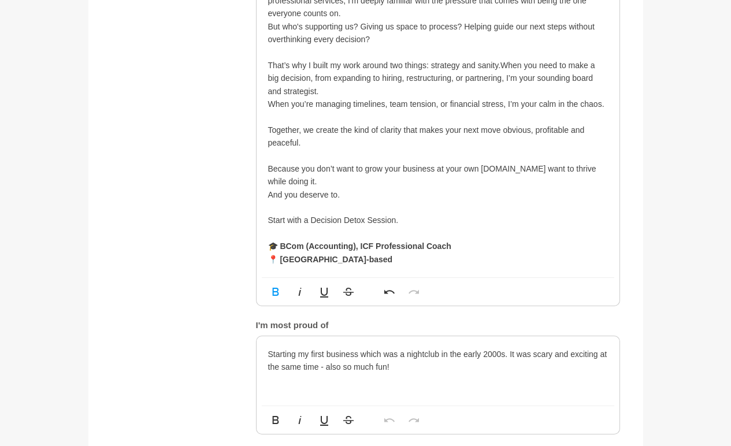
scroll to position [1008, 0]
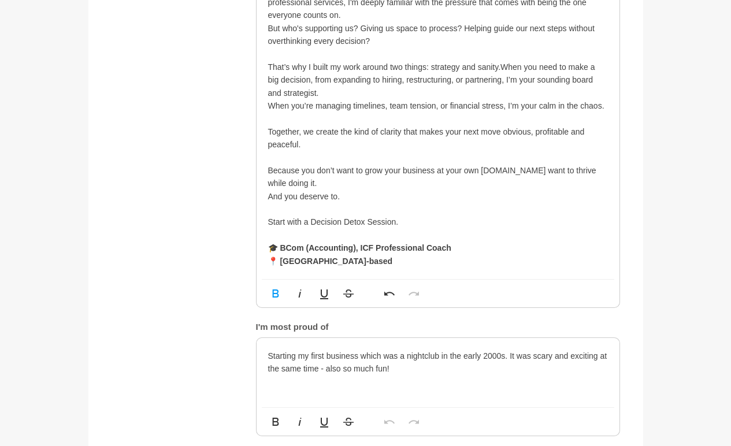
click at [516, 169] on p "Because you don’t want to grow your business at your own [DOMAIN_NAME] want to …" at bounding box center [438, 177] width 340 height 26
click at [404, 185] on p "You want to thrive while doing it." at bounding box center [438, 183] width 340 height 13
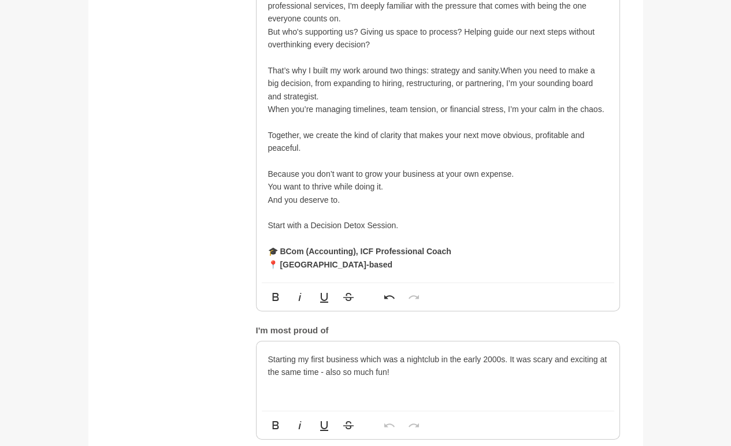
scroll to position [1003, 0]
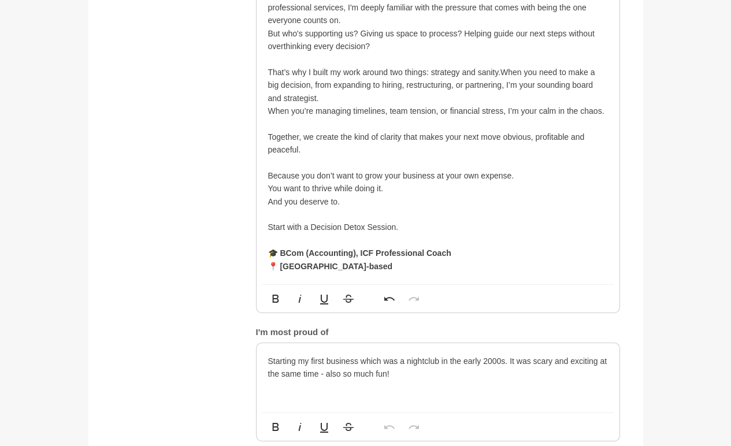
drag, startPoint x: 349, startPoint y: 205, endPoint x: 238, endPoint y: 195, distance: 110.8
click at [238, 195] on div "About me My bio * You know that business owner who’s great at what they do but …" at bounding box center [366, 80] width 509 height 861
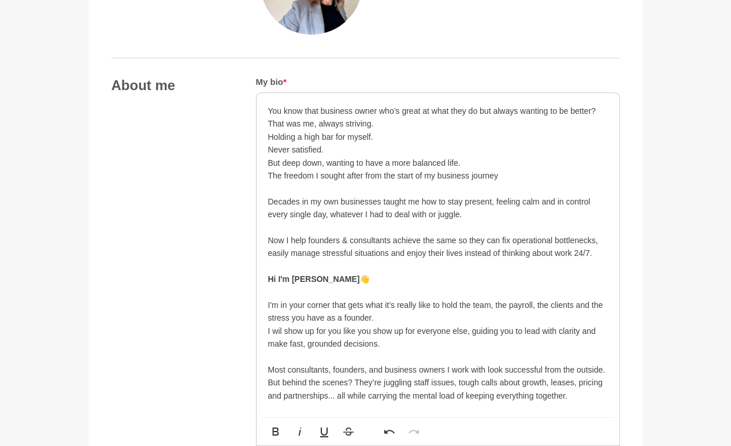
scroll to position [572, 0]
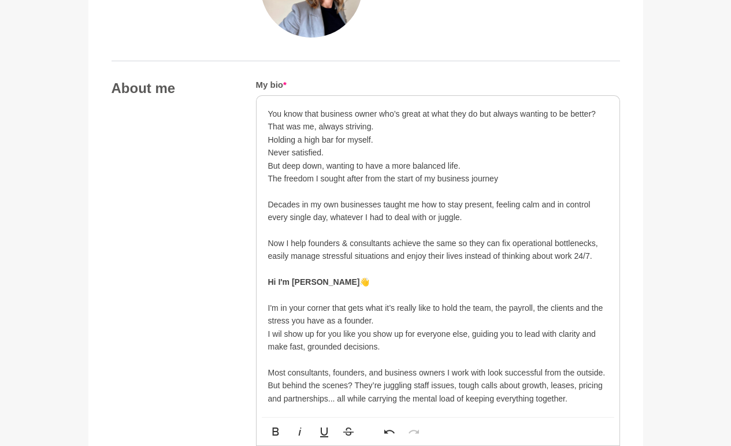
click at [445, 164] on p "But deep down, wanting to have a more balanced life." at bounding box center [438, 166] width 340 height 13
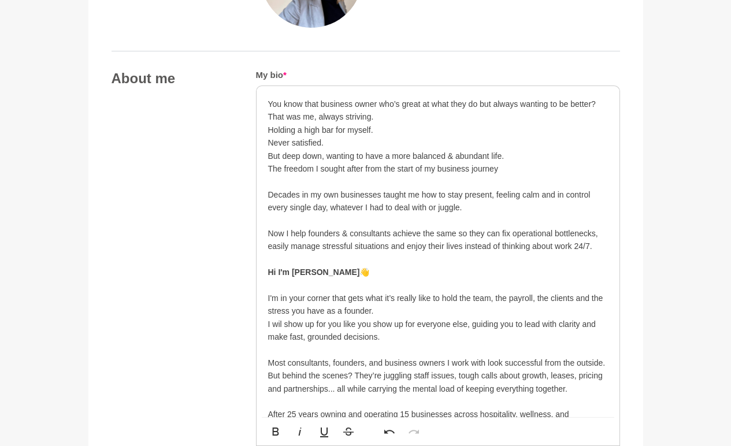
scroll to position [586, 0]
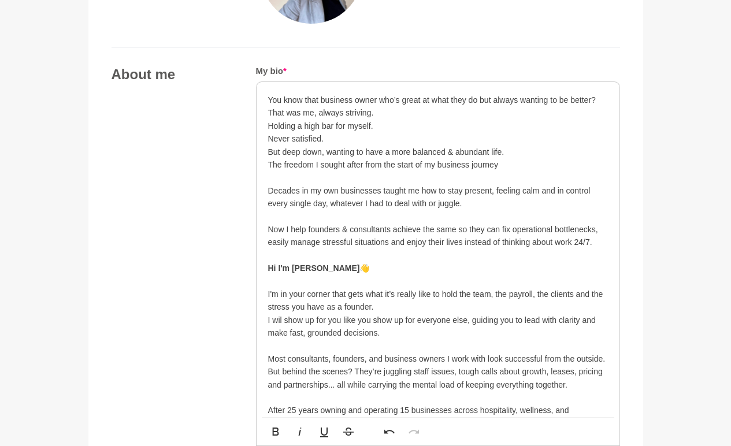
click at [509, 164] on p "The freedom I sought after from the start of my business journey" at bounding box center [438, 164] width 340 height 13
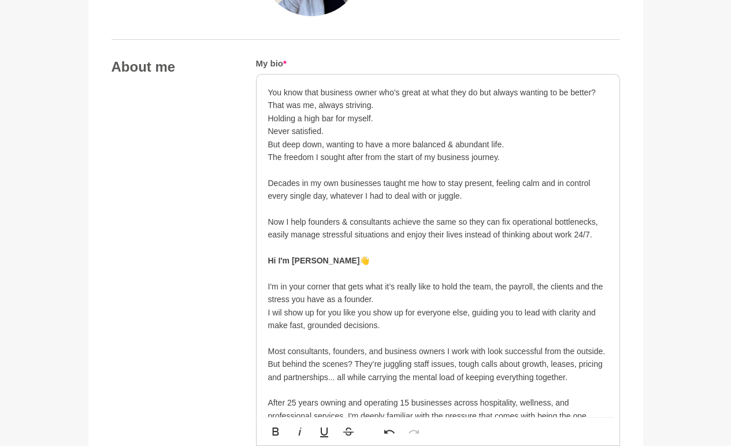
scroll to position [597, 0]
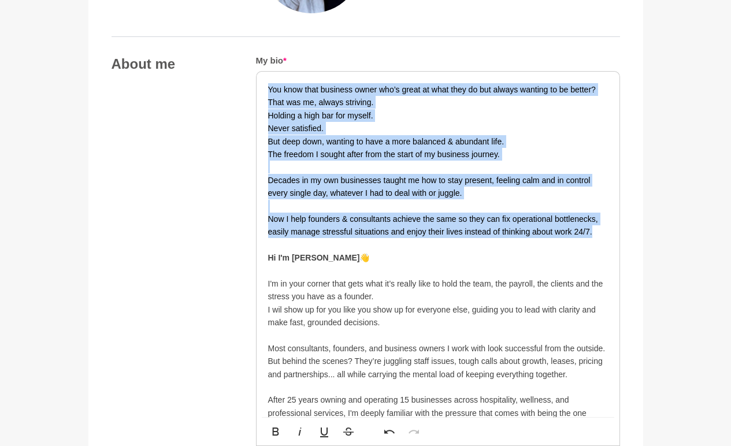
drag, startPoint x: 605, startPoint y: 232, endPoint x: 256, endPoint y: 87, distance: 378.2
click at [257, 87] on div "You know that business owner who’s great at what they do but always wanting to …" at bounding box center [438, 375] width 363 height 606
click at [276, 433] on icon "button" at bounding box center [276, 432] width 14 height 14
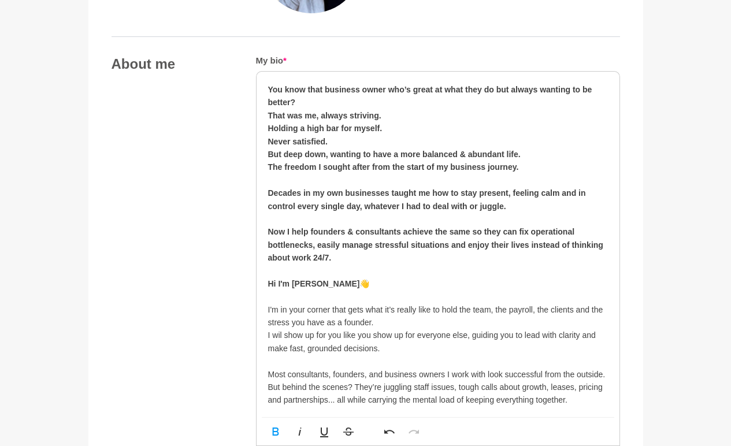
click at [332, 265] on p at bounding box center [438, 270] width 340 height 13
drag, startPoint x: 334, startPoint y: 280, endPoint x: 249, endPoint y: 280, distance: 85.6
click at [272, 428] on icon "button" at bounding box center [275, 432] width 6 height 8
click at [356, 274] on p at bounding box center [438, 270] width 340 height 13
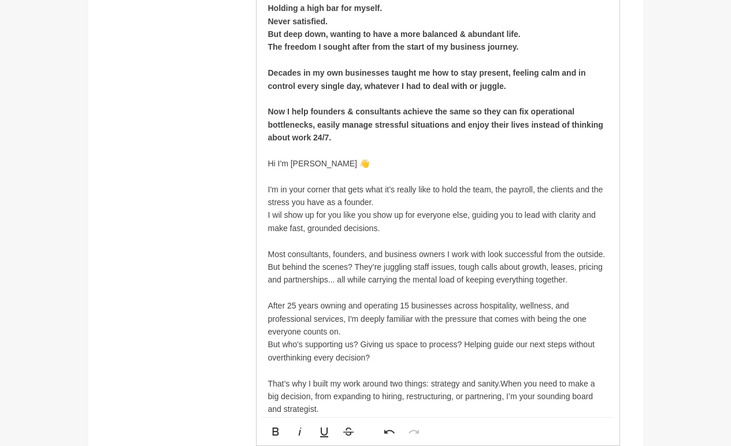
scroll to position [718, 0]
click at [376, 204] on p "I'm in your corner that gets what it’s really like to hold the team, the payrol…" at bounding box center [438, 195] width 340 height 26
click at [371, 201] on p "I'm in your corner that gets what it’s really like to hold the team, the payrol…" at bounding box center [438, 195] width 340 height 26
click at [490, 188] on p "I'm in your corner that gets what it’s really like to hold the team, the payrol…" at bounding box center [438, 195] width 340 height 26
click at [283, 217] on p "I wil show up for you like you show up for everyone else, guiding you to lead w…" at bounding box center [438, 221] width 340 height 26
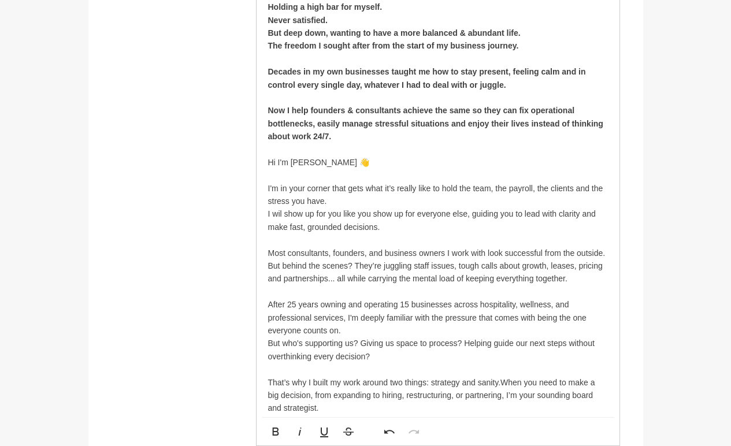
click at [282, 208] on p "I wil show up for you like you show up for everyone else, guiding you to lead w…" at bounding box center [438, 221] width 340 height 26
drag, startPoint x: 541, startPoint y: 187, endPoint x: 469, endPoint y: 191, distance: 72.4
click at [469, 191] on p "I'm in your corner that gets what it’s really like to hold the team, the payrol…" at bounding box center [438, 195] width 340 height 26
click at [574, 188] on p "I'm in your corner that gets what it’s really like to hold the team, the payrol…" at bounding box center [438, 195] width 340 height 26
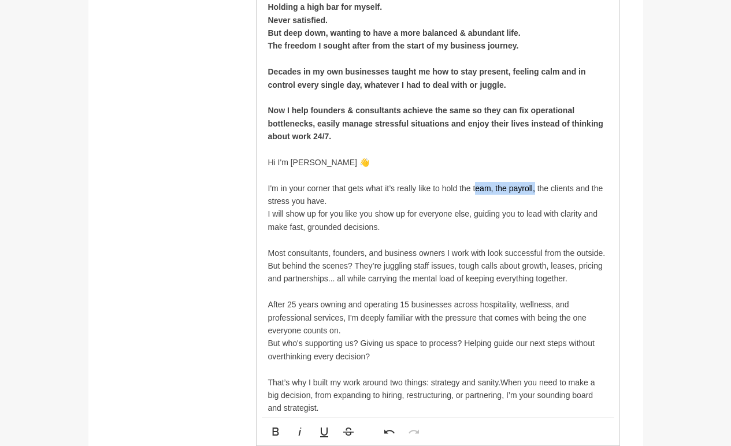
drag, startPoint x: 535, startPoint y: 188, endPoint x: 475, endPoint y: 187, distance: 60.7
click at [475, 187] on p "I'm in your corner that gets what it’s really like to hold the team, the payrol…" at bounding box center [438, 195] width 340 height 26
click at [492, 210] on p "I will show up for you like you show up for everyone else, guiding you to lead …" at bounding box center [438, 221] width 340 height 26
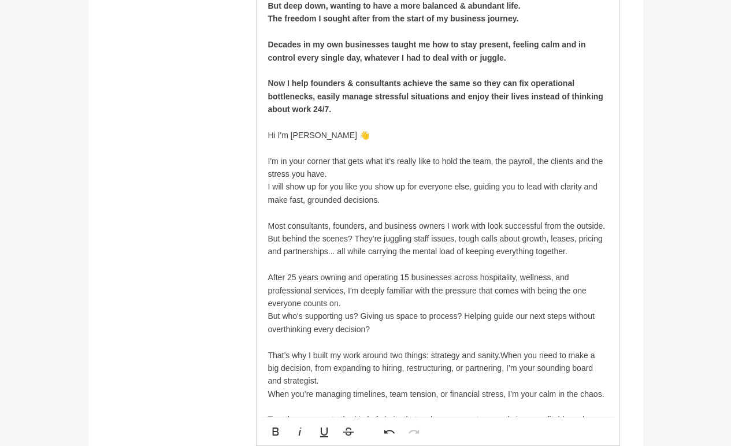
scroll to position [748, 0]
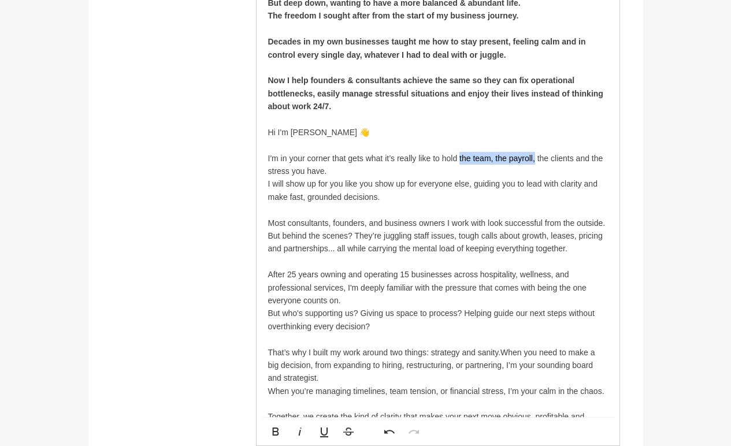
drag, startPoint x: 535, startPoint y: 158, endPoint x: 459, endPoint y: 162, distance: 77.0
click at [459, 162] on p "I'm in your corner that gets what it’s really like to hold the team, the payrol…" at bounding box center [438, 165] width 340 height 26
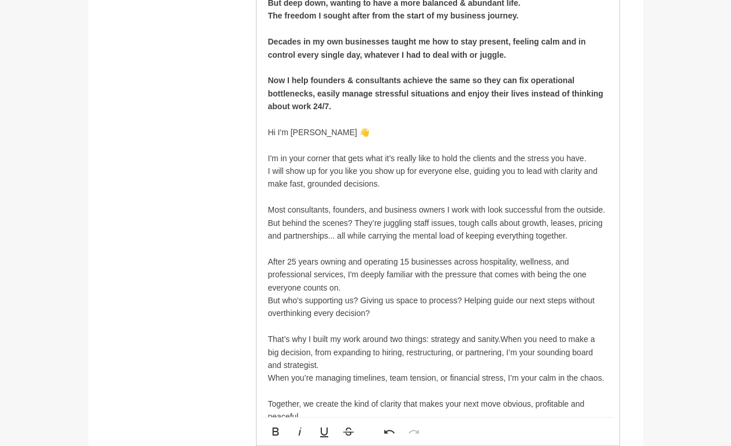
click at [495, 158] on p "I'm in your corner that gets what it’s really like to hold the clients and the …" at bounding box center [438, 158] width 340 height 13
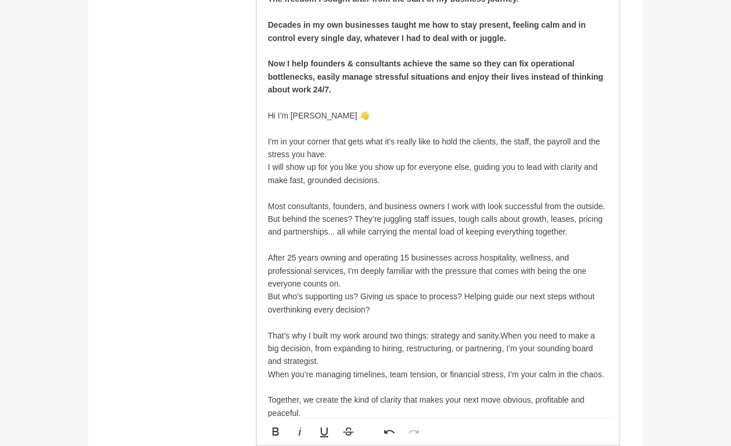
scroll to position [769, 0]
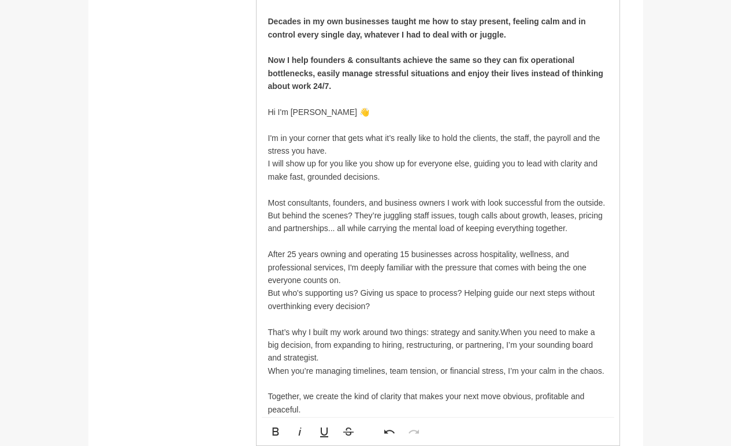
click at [544, 164] on p "I will show up for you like you show up for everyone else, guiding you to lead …" at bounding box center [438, 170] width 340 height 26
click at [541, 161] on p "I will show up for you like you show up for everyone else, guiding you to lead …" at bounding box center [438, 170] width 340 height 26
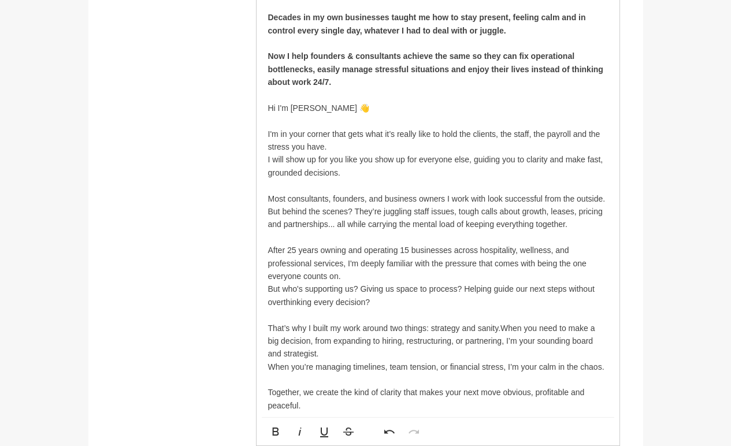
scroll to position [774, 0]
click at [601, 160] on p "I will show up for you like you show up for everyone else, guiding you to clari…" at bounding box center [438, 165] width 340 height 26
click at [392, 164] on p "I will show up for you like you show up for everyone else, guiding you to clari…" at bounding box center [438, 165] width 340 height 26
click at [370, 172] on p "I will show up for you like you show up for everyone else, guiding you to clari…" at bounding box center [438, 165] width 340 height 26
click at [349, 171] on p "I will show up for you like you show up for everyone else, guiding you to clari…" at bounding box center [438, 165] width 340 height 26
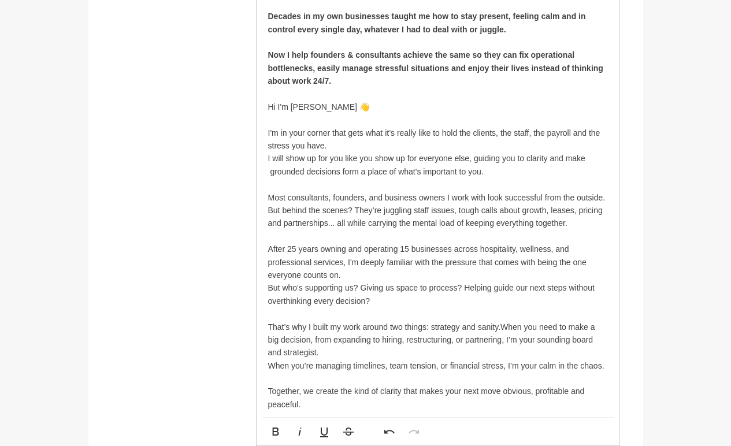
click at [353, 172] on p "I will show up for you like you show up for everyone else, guiding you to clari…" at bounding box center [438, 165] width 340 height 26
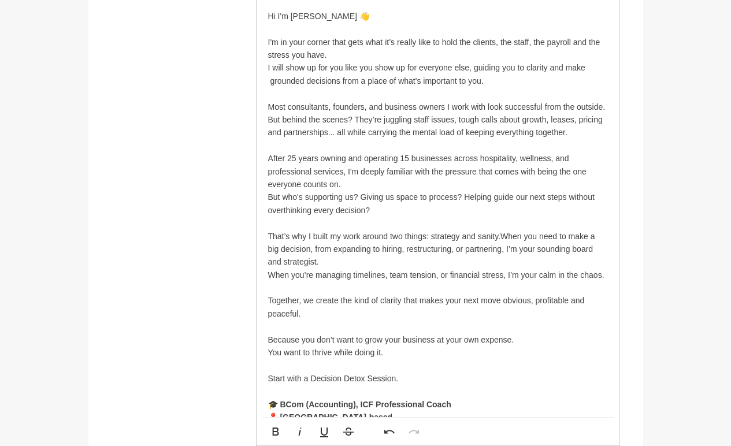
scroll to position [873, 0]
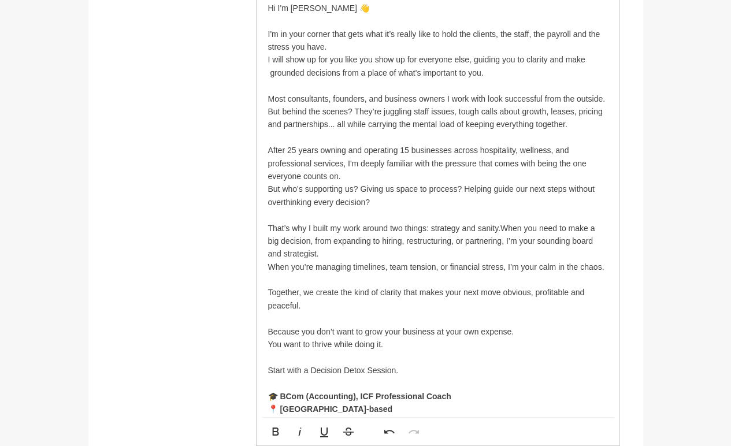
click at [503, 226] on p "That’s why I built my work around two things: strategy and sanity.When you need…" at bounding box center [438, 241] width 340 height 39
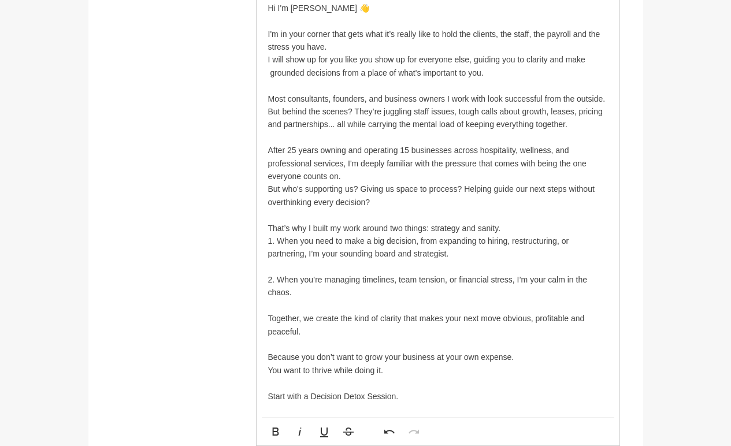
click at [517, 228] on p "That’s why I built my work around two things: strategy and sanity." at bounding box center [438, 228] width 340 height 13
drag, startPoint x: 517, startPoint y: 228, endPoint x: 309, endPoint y: 239, distance: 207.9
click at [309, 239] on div "You know that business owner who’s great at what they do but always wanting to …" at bounding box center [438, 124] width 340 height 634
click at [323, 297] on p "2. When you’re managing timelines, team tension, or financial stress, I’m your …" at bounding box center [438, 287] width 340 height 26
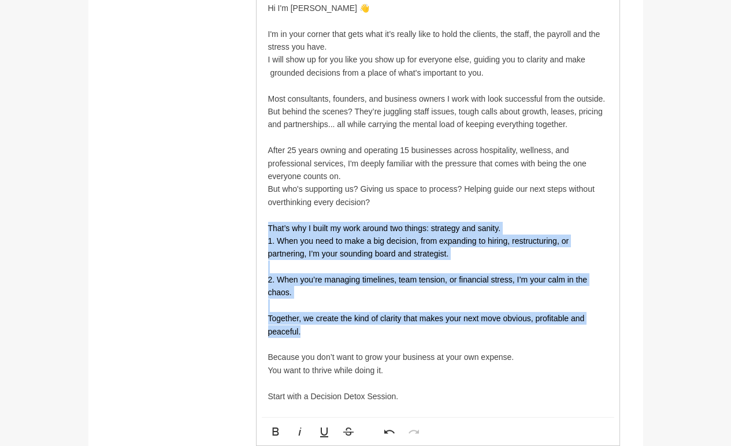
drag, startPoint x: 302, startPoint y: 332, endPoint x: 258, endPoint y: 228, distance: 112.7
click at [258, 228] on div "You know that business owner who’s great at what they do but always wanting to …" at bounding box center [438, 124] width 363 height 657
click at [272, 436] on icon "button" at bounding box center [276, 432] width 14 height 14
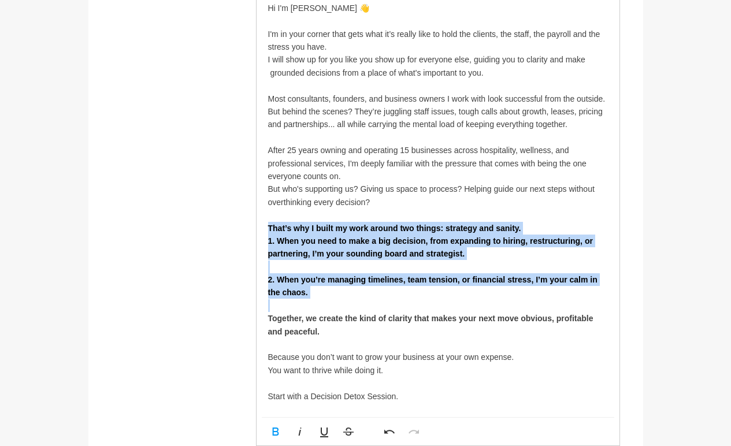
click at [490, 264] on p at bounding box center [438, 267] width 340 height 13
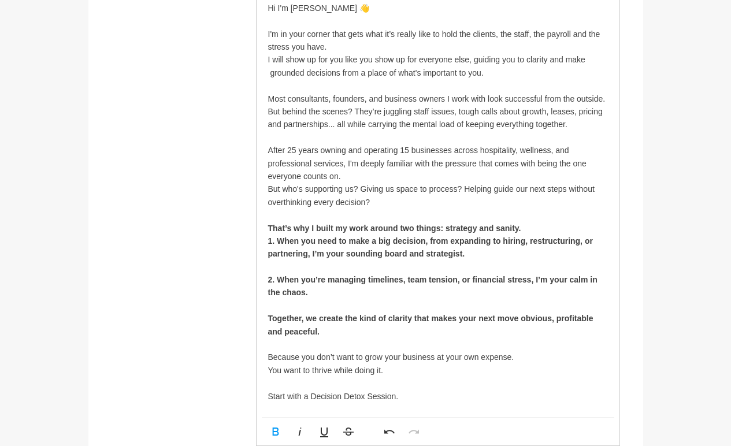
click at [539, 229] on p "That’s why I built my work around two things: strategy and sanity." at bounding box center [438, 228] width 340 height 13
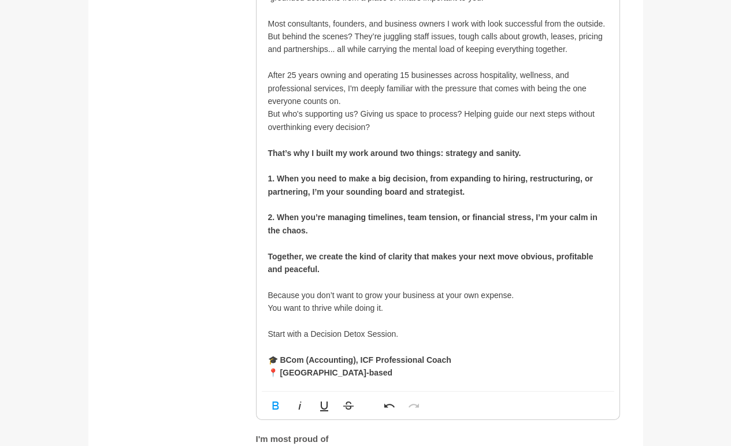
scroll to position [952, 0]
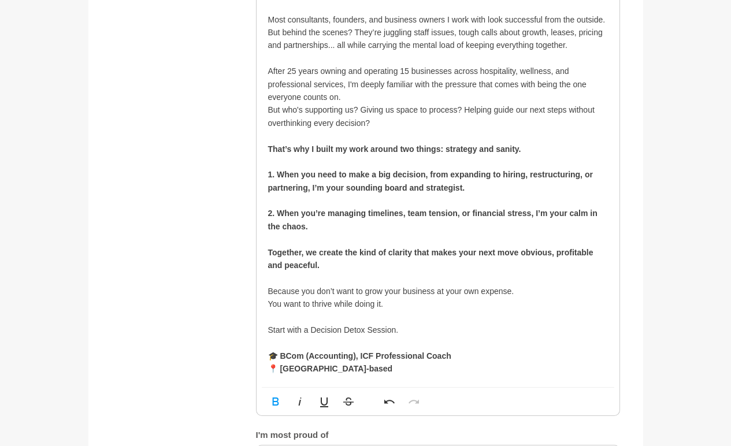
click at [464, 301] on p "You want to thrive while doing it." at bounding box center [438, 304] width 340 height 13
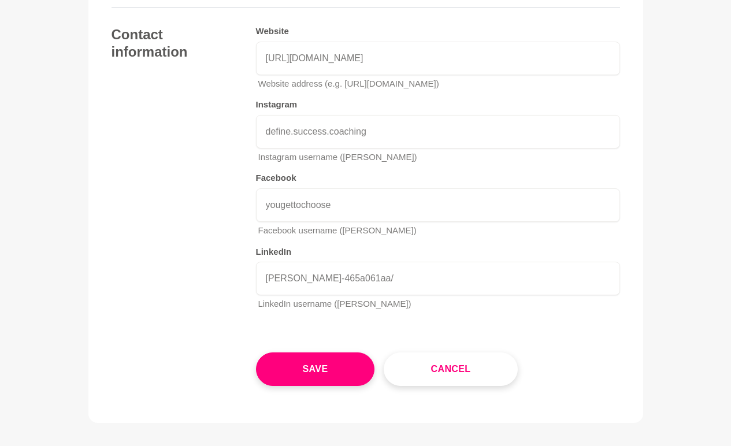
scroll to position [2134, 0]
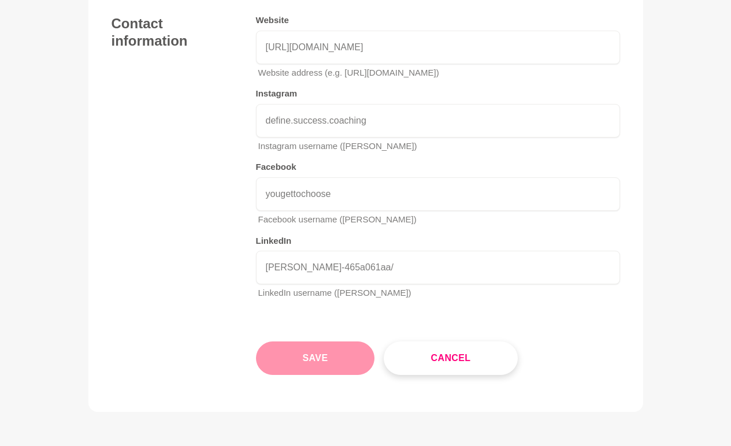
click at [334, 355] on button "Save" at bounding box center [315, 359] width 119 height 34
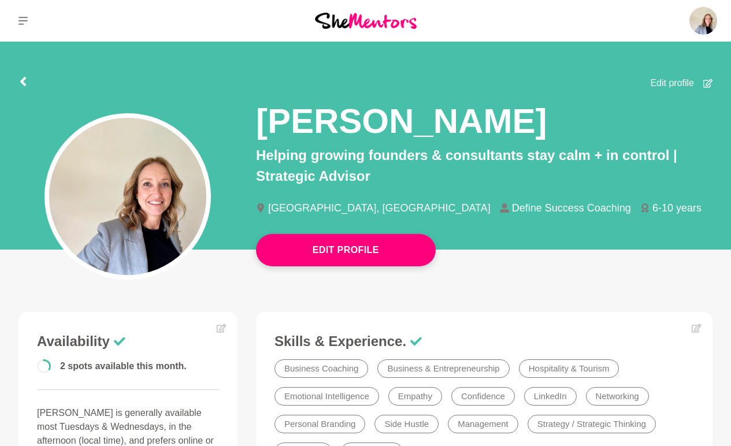
click at [668, 87] on span "Edit profile" at bounding box center [673, 83] width 44 height 14
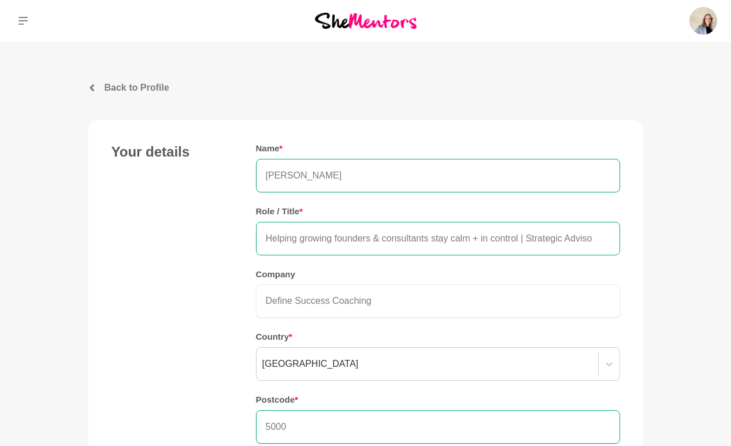
click at [338, 240] on input "Helping growing founders & consultants stay calm + in control | Strategic Advis…" at bounding box center [438, 239] width 364 height 34
type input "Helping founders & consultants stay calm + in control | Strategic Advisor"
click at [446, 267] on div "Name * [PERSON_NAME] Role / Title * Helping founders & consultants stay calm + …" at bounding box center [438, 304] width 364 height 323
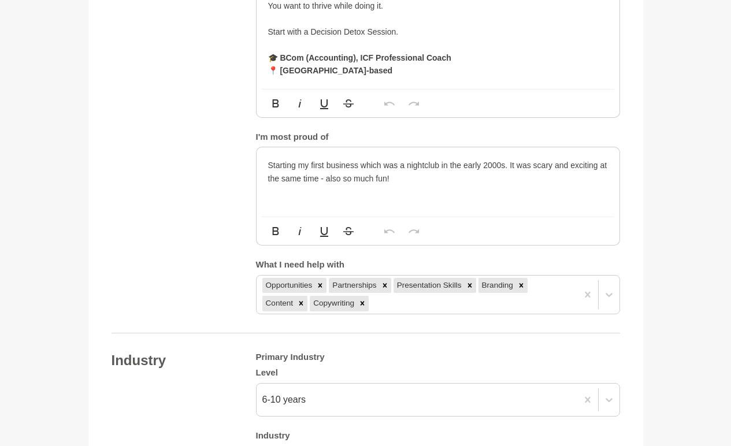
scroll to position [1248, 0]
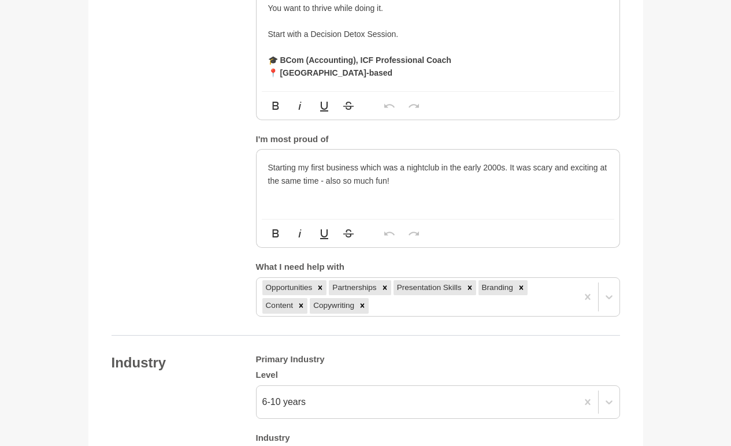
click at [398, 77] on p "🎓 BCom (Accounting), ICF Professional Coach 📍 [GEOGRAPHIC_DATA]-based" at bounding box center [438, 67] width 340 height 26
drag, startPoint x: 398, startPoint y: 77, endPoint x: 261, endPoint y: 52, distance: 139.4
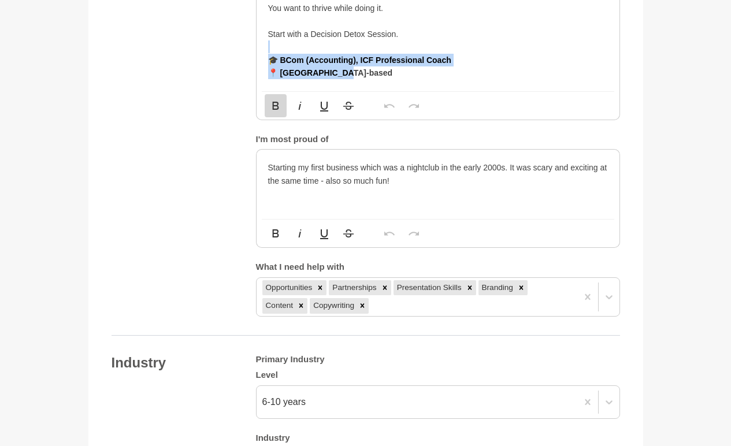
click at [276, 112] on icon "button" at bounding box center [276, 106] width 14 height 14
click at [274, 108] on icon "button" at bounding box center [276, 106] width 14 height 14
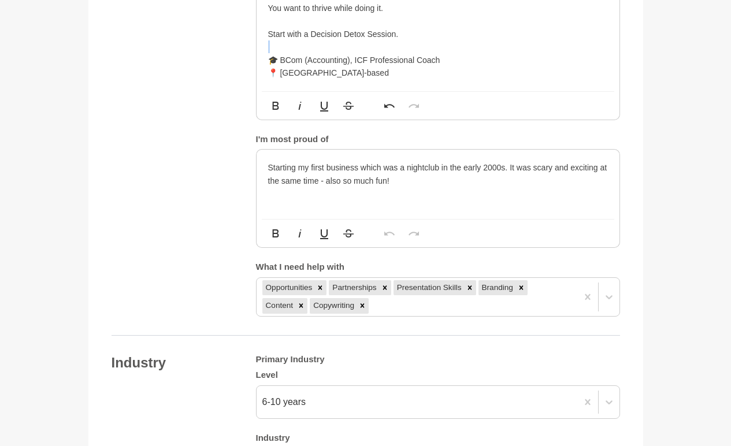
click at [408, 64] on p "🎓 BCom (Accounting), ICF Professional Coach 📍 [GEOGRAPHIC_DATA]-based" at bounding box center [438, 67] width 340 height 26
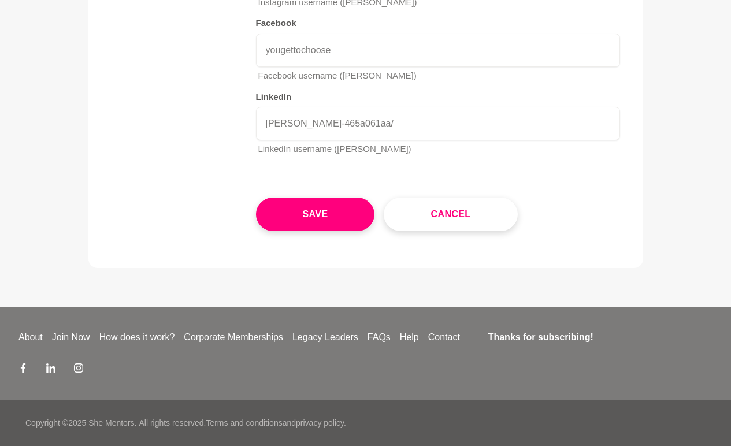
scroll to position [2278, 0]
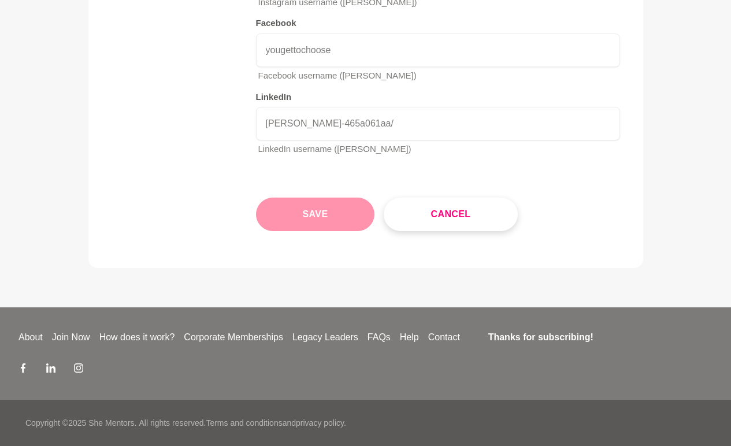
click at [346, 218] on button "Save" at bounding box center [315, 215] width 119 height 34
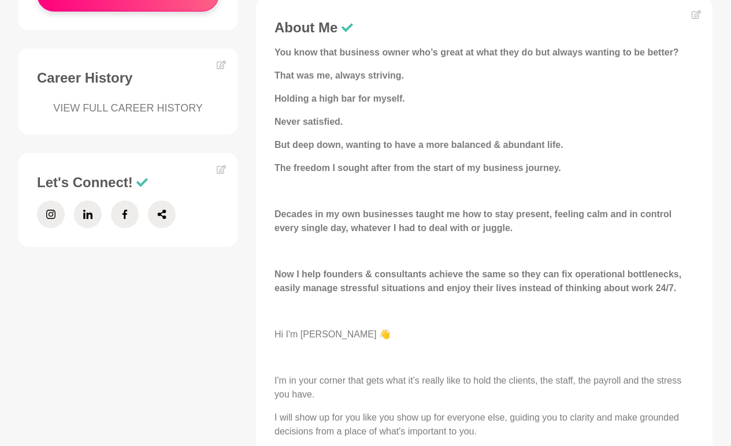
scroll to position [452, 0]
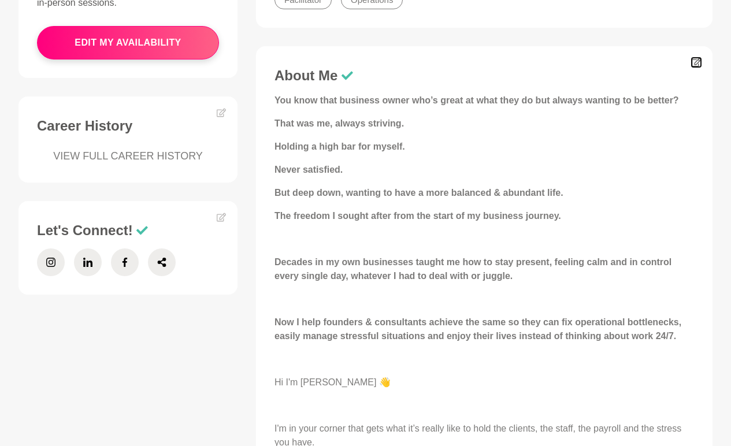
click at [696, 58] on icon at bounding box center [696, 62] width 9 height 9
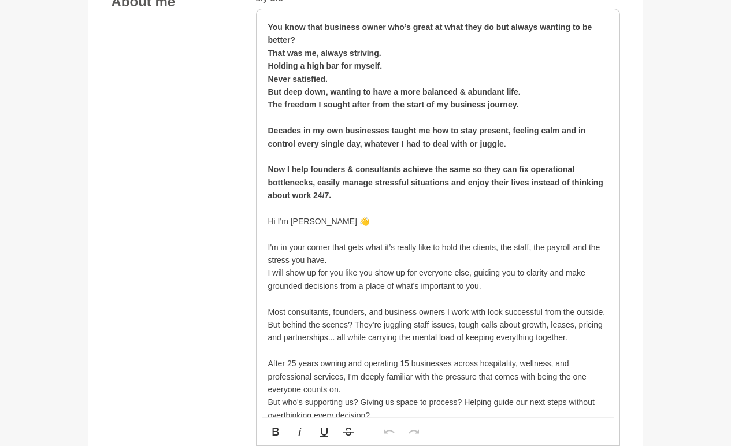
scroll to position [664, 0]
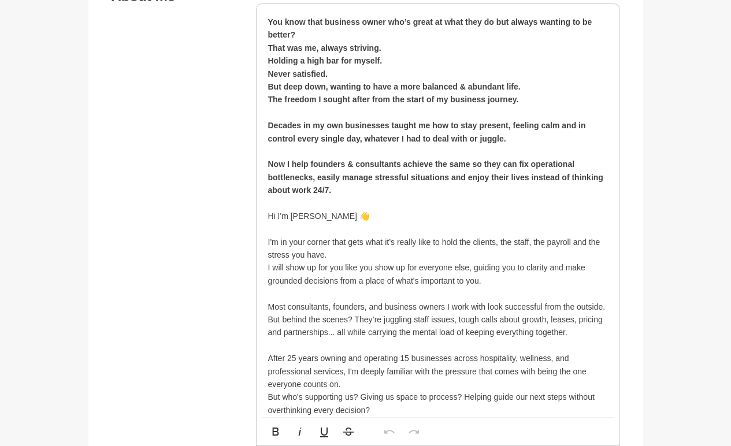
click at [280, 231] on p at bounding box center [438, 229] width 340 height 13
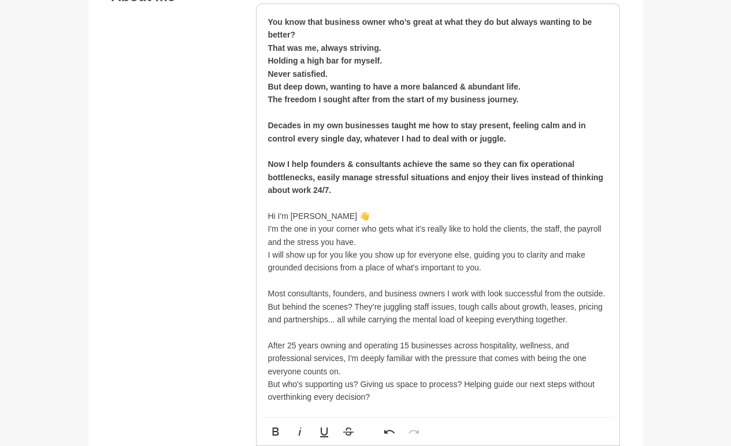
click at [531, 231] on p "I'm the one in your corner who gets what it’s really like to hold the clients, …" at bounding box center [438, 236] width 340 height 26
click at [404, 246] on p "I'm the one in your corner who gets what it’s really like to hold the clients, …" at bounding box center [438, 236] width 340 height 26
click at [531, 230] on p "I'm the one in your corner who gets what it’s really like to hold the clients, …" at bounding box center [438, 236] width 340 height 26
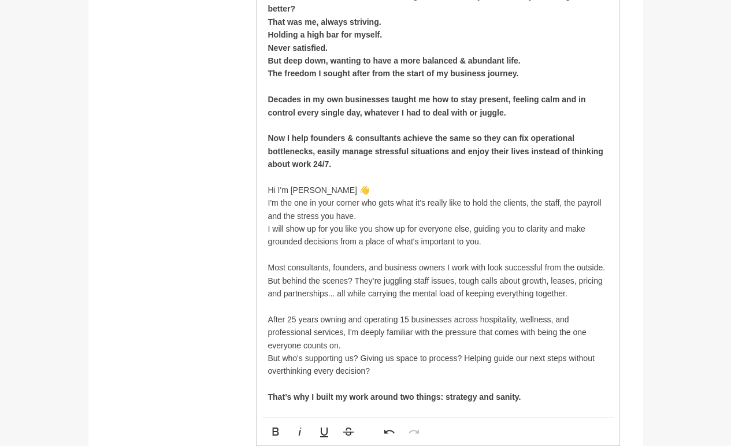
scroll to position [693, 0]
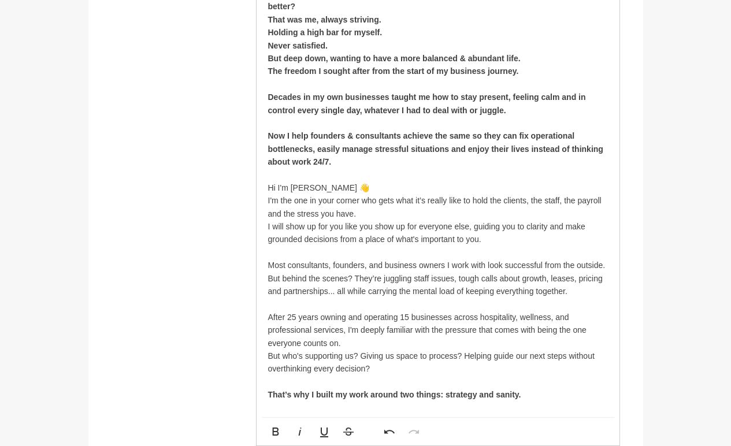
click at [368, 265] on p "Most consultants, founders, and business owners I work with look successful fro…" at bounding box center [438, 278] width 340 height 39
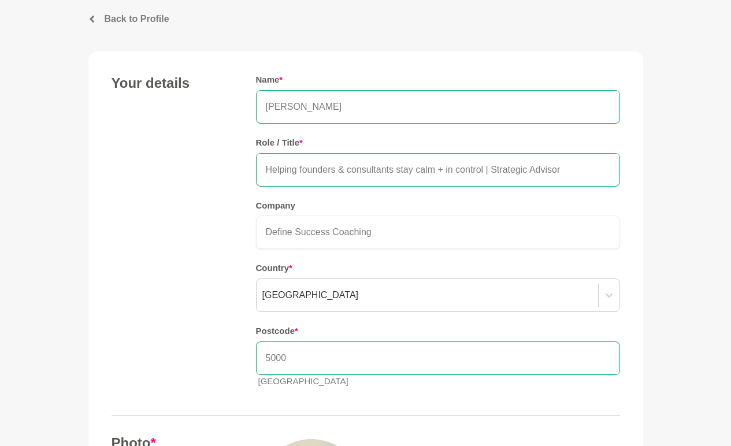
scroll to position [0, 0]
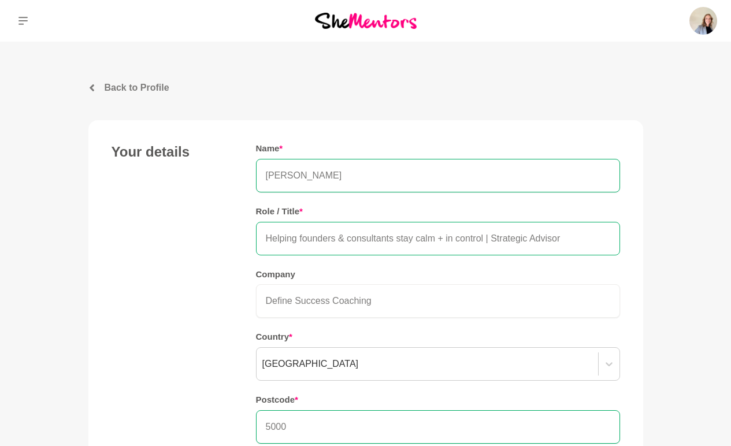
drag, startPoint x: 356, startPoint y: 356, endPoint x: 279, endPoint y: 254, distance: 127.6
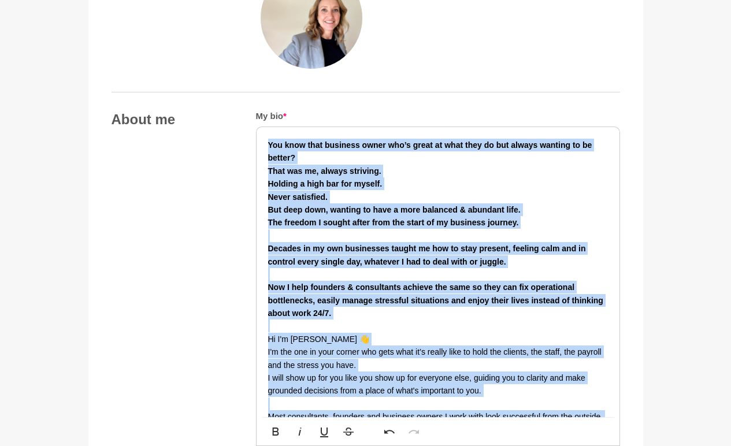
scroll to position [547, 0]
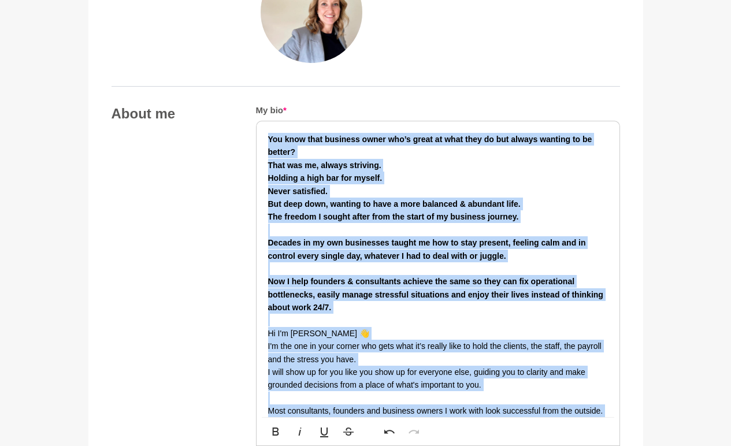
copy div "Lor ipsu dolo sitametc adipi eli’s doeiu te inci utla et dol magnaa enimadm ve …"
click at [447, 253] on strong "Decades in my own businesses taught me how to stay present, feeling calm and in…" at bounding box center [427, 249] width 318 height 22
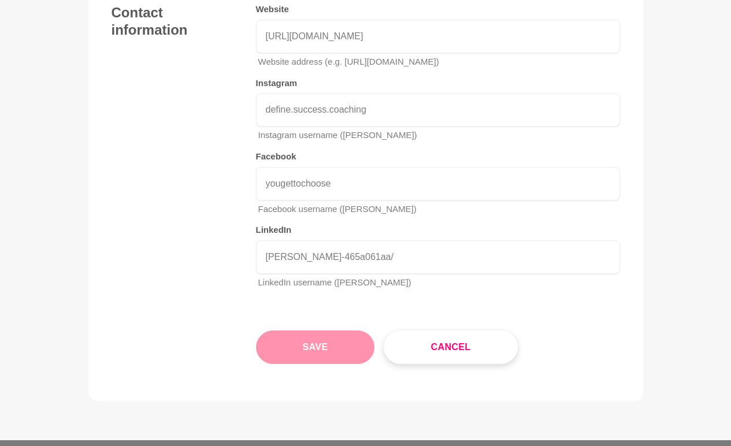
scroll to position [2135, 0]
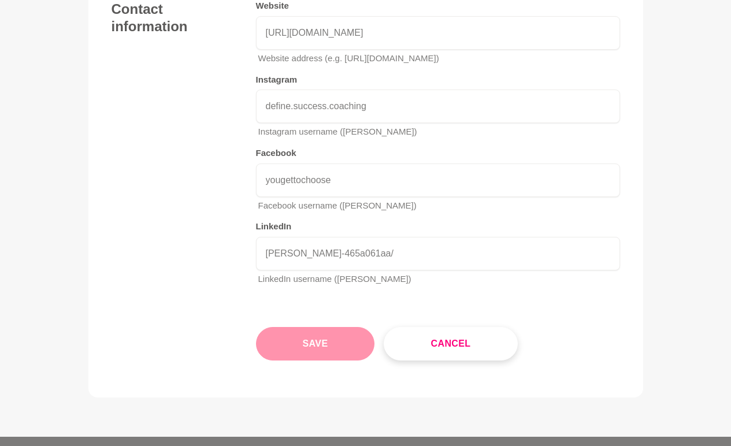
click at [307, 350] on button "Save" at bounding box center [315, 344] width 119 height 34
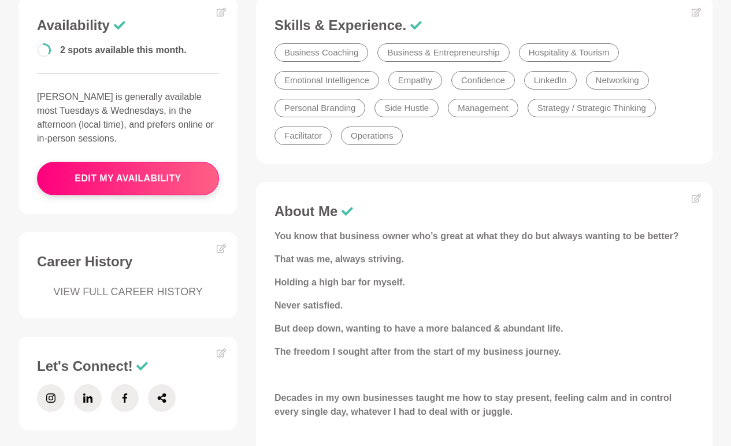
scroll to position [309, 0]
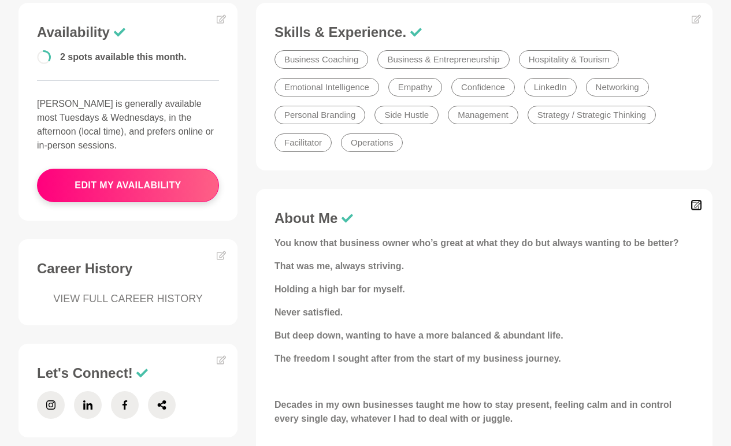
click at [692, 205] on icon at bounding box center [696, 205] width 9 height 9
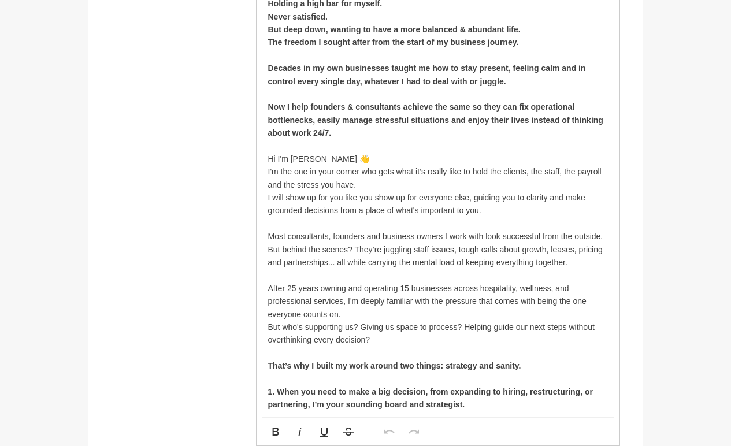
scroll to position [716, 0]
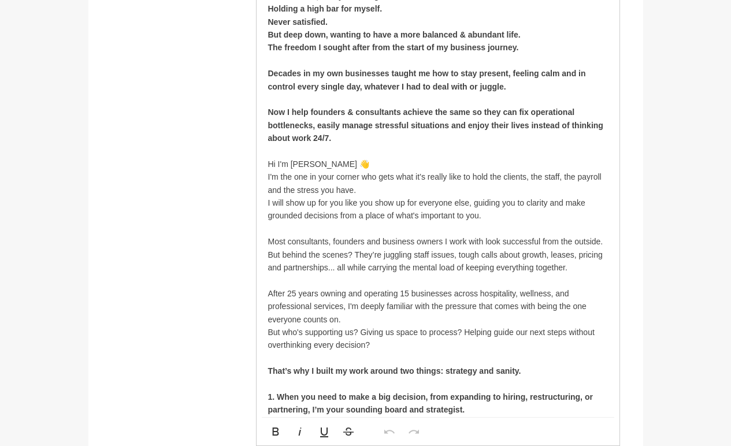
click at [588, 201] on p "I will show up for you like you show up for everyone else, guiding you to clari…" at bounding box center [438, 210] width 340 height 26
click at [592, 237] on p "Most consultants, founders and business owners I work with look successful from…" at bounding box center [438, 254] width 340 height 39
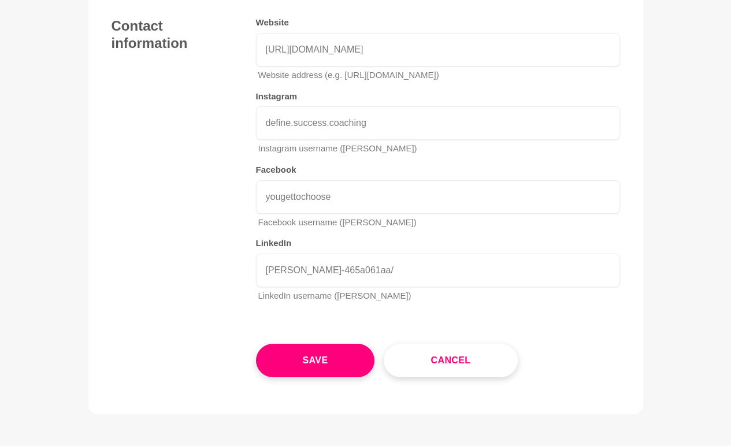
scroll to position [2122, 0]
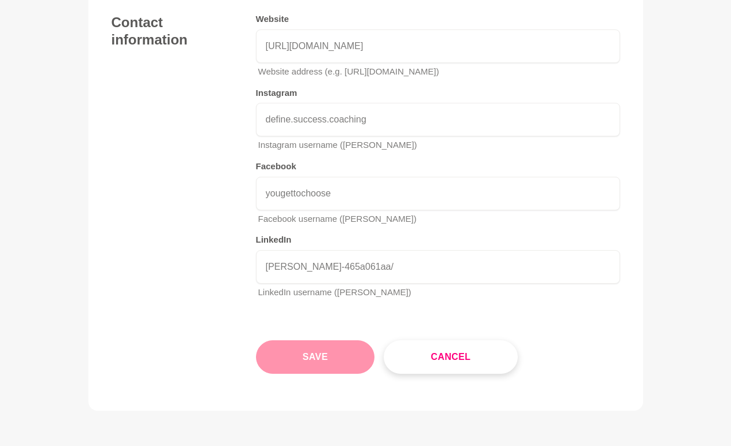
click at [311, 364] on button "Save" at bounding box center [315, 358] width 119 height 34
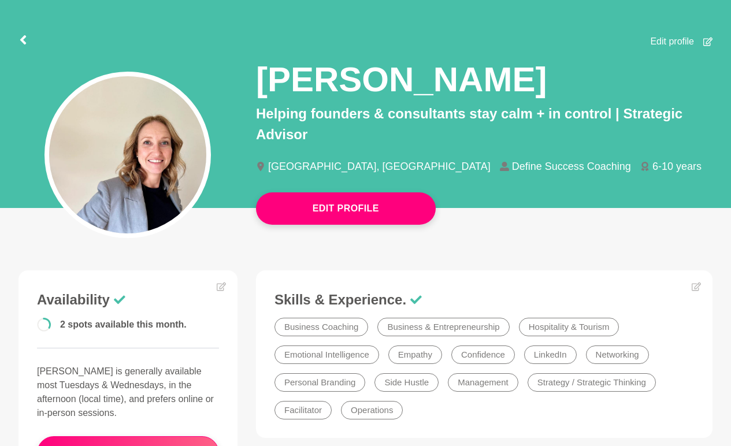
scroll to position [43, 0]
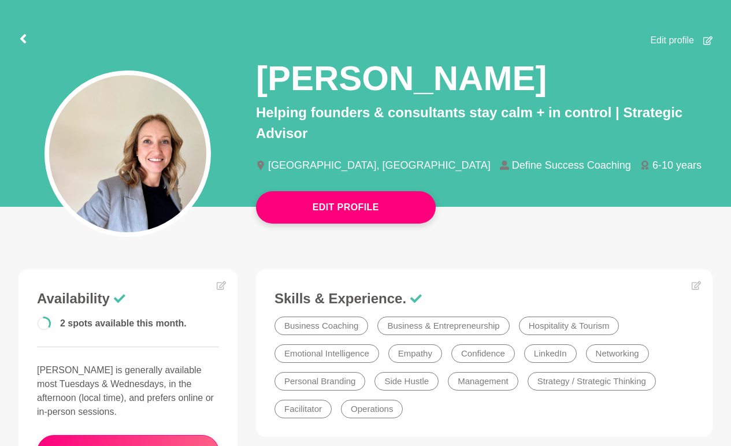
click at [709, 42] on icon at bounding box center [708, 40] width 9 height 9
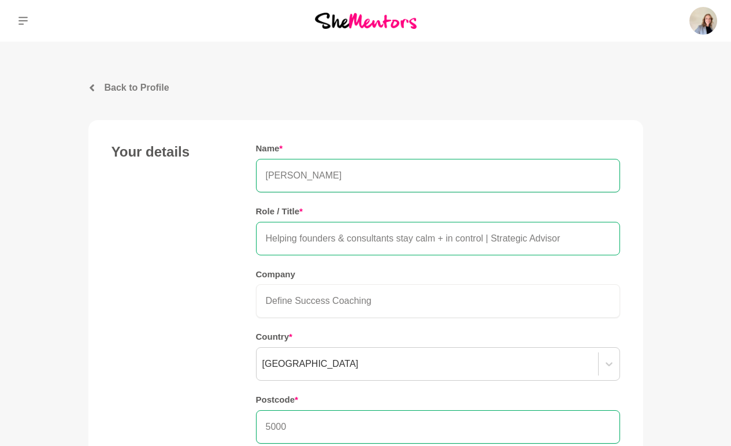
click at [489, 234] on input "Helping founders & consultants stay calm + in control | Strategic Advisor" at bounding box center [438, 239] width 364 height 34
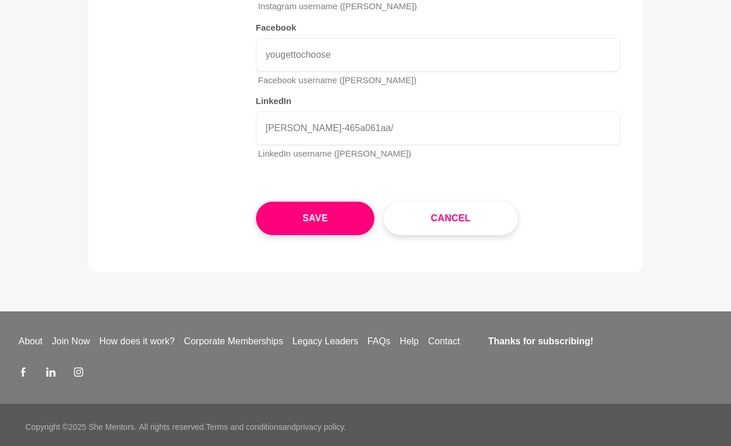
scroll to position [2265, 0]
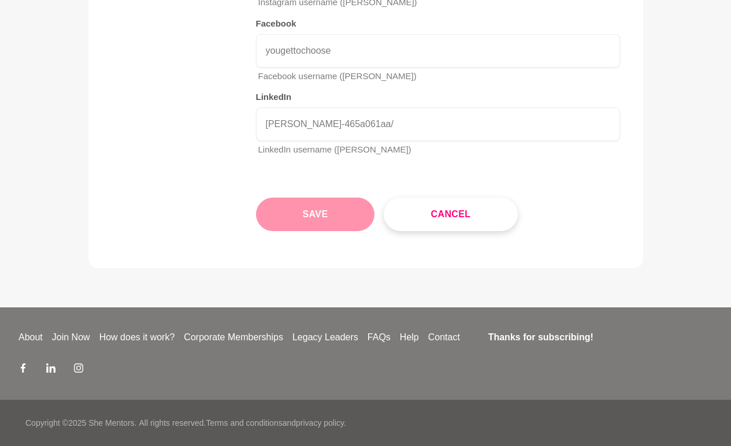
type input "Helping founders & consultants stay calm + in control while they grow | Strateg…"
click at [326, 218] on button "Save" at bounding box center [315, 215] width 119 height 34
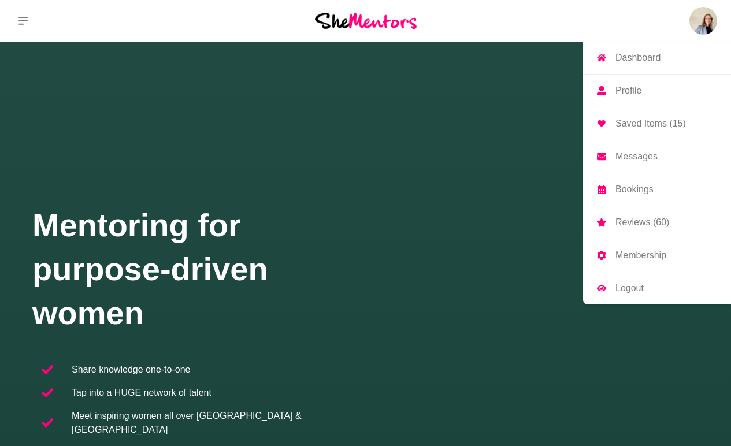
click at [702, 27] on img at bounding box center [704, 21] width 28 height 28
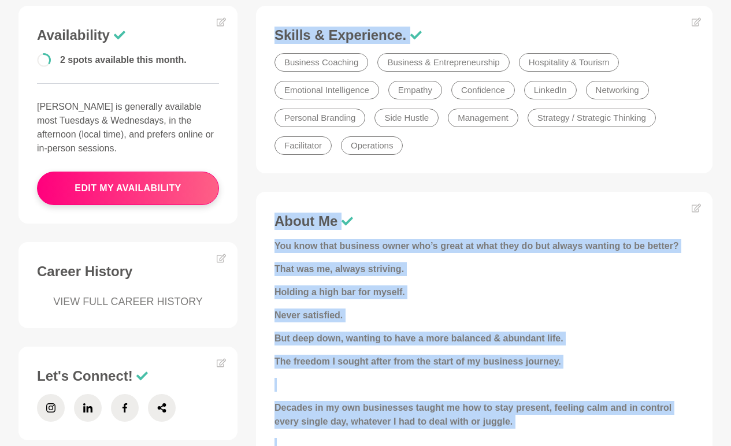
scroll to position [302, 0]
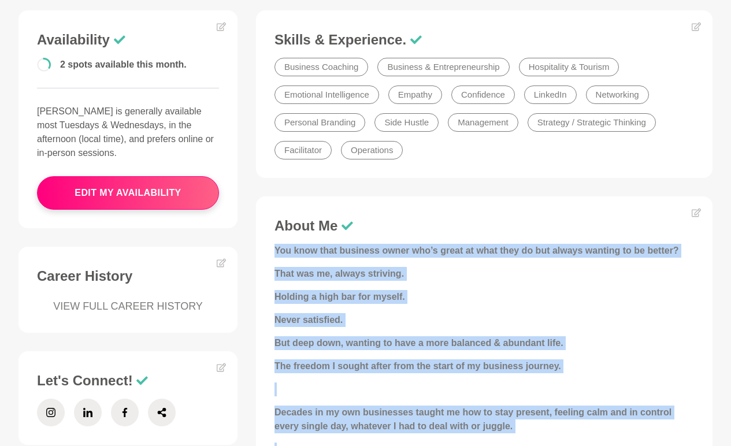
drag, startPoint x: 385, startPoint y: 251, endPoint x: 273, endPoint y: 253, distance: 112.2
copy div "You know that business owner who’s great at what they do but always wanting to …"
click at [414, 255] on strong "You know that business owner who’s great at what they do but always wanting to …" at bounding box center [477, 251] width 405 height 10
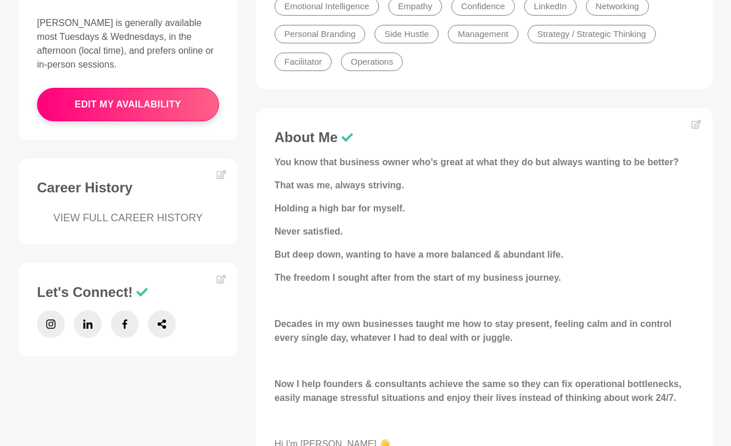
scroll to position [393, 0]
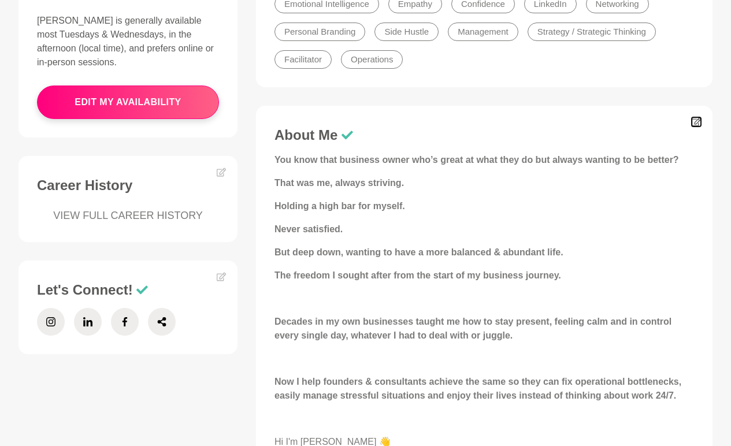
click at [697, 124] on icon at bounding box center [696, 121] width 9 height 9
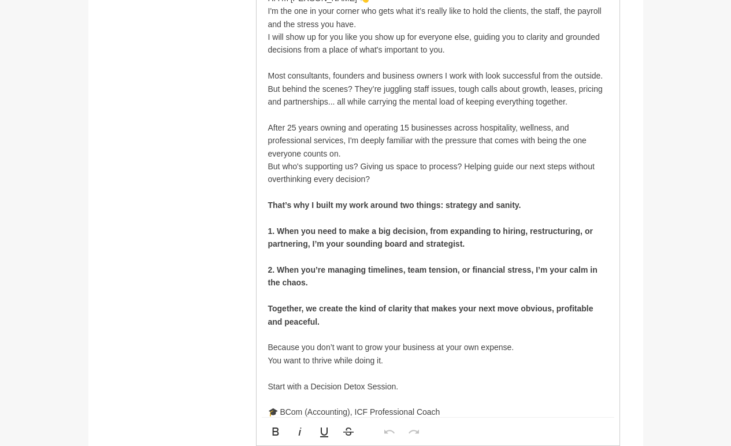
scroll to position [877, 0]
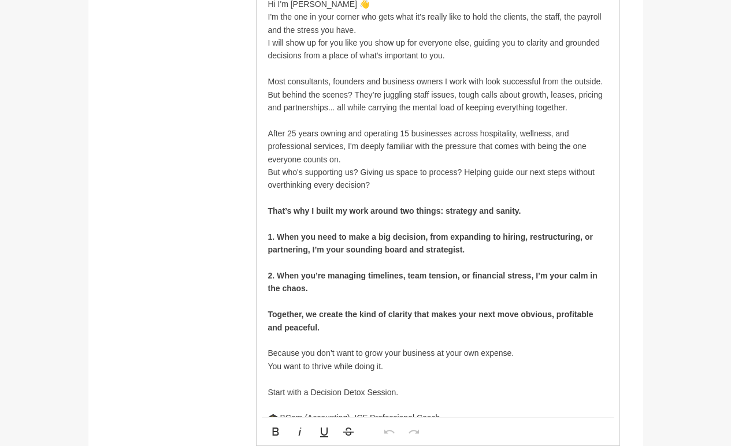
click at [322, 219] on p at bounding box center [438, 224] width 340 height 13
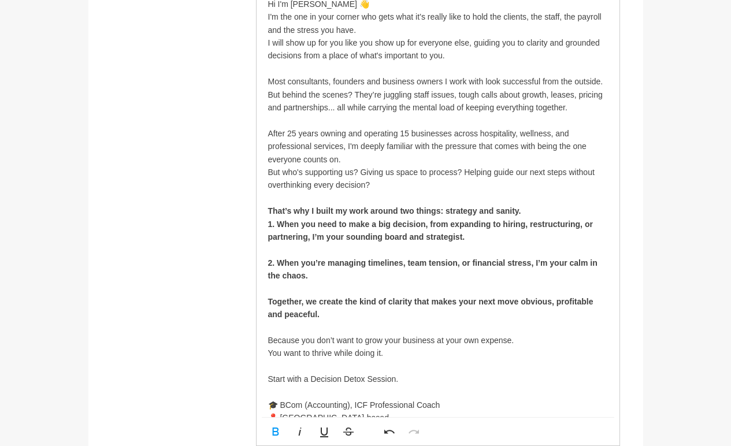
click at [294, 250] on p at bounding box center [438, 249] width 340 height 13
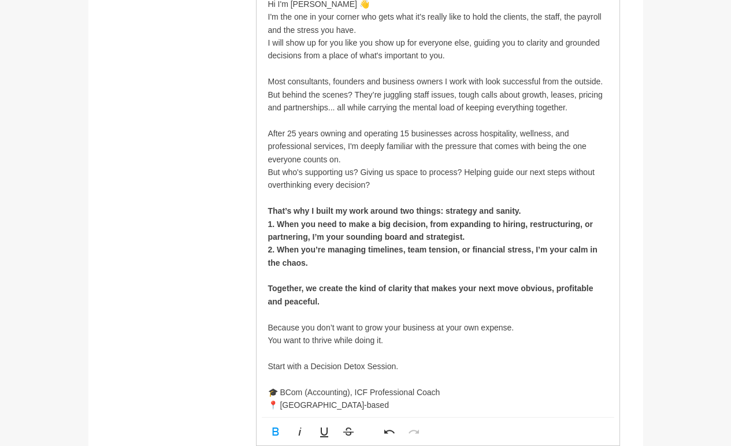
click at [276, 273] on p at bounding box center [438, 275] width 340 height 13
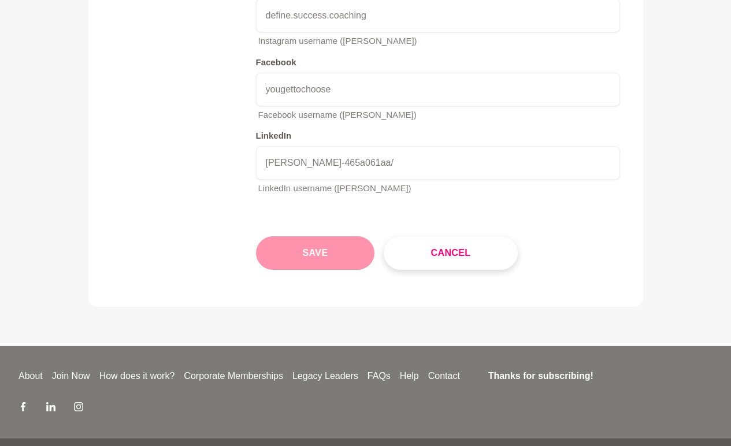
scroll to position [2194, 0]
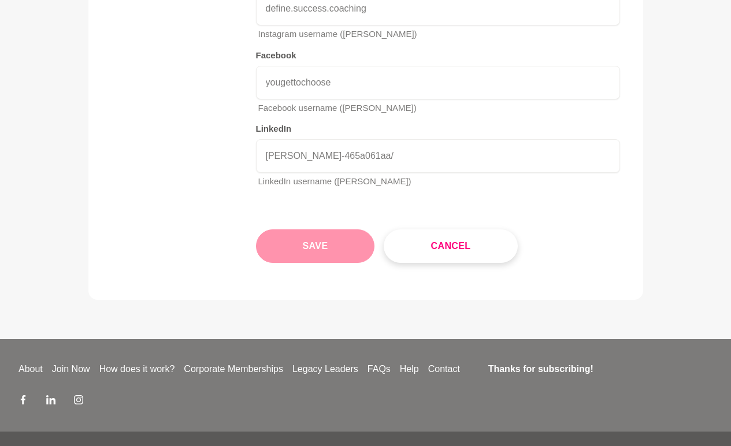
click at [337, 243] on button "Save" at bounding box center [315, 247] width 119 height 34
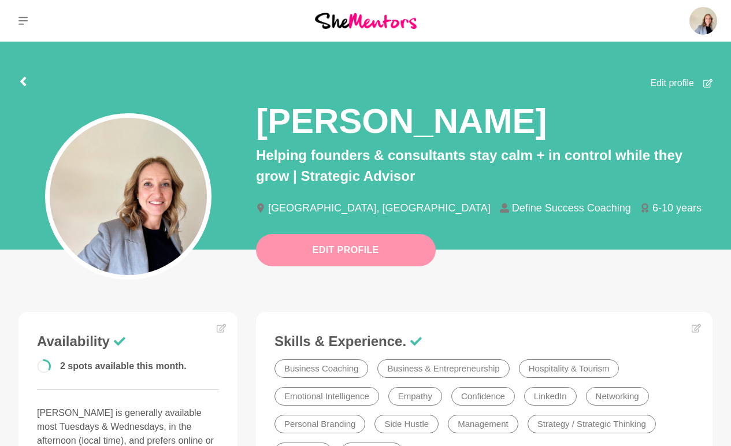
click at [403, 261] on button "Edit Profile" at bounding box center [346, 250] width 180 height 32
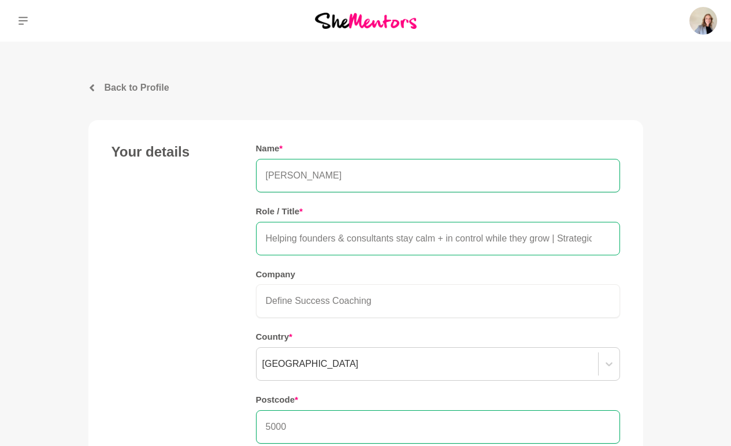
drag, startPoint x: 512, startPoint y: 239, endPoint x: 489, endPoint y: 238, distance: 22.6
click at [489, 238] on input "Helping founders & consultants stay calm + in control while they grow | Strateg…" at bounding box center [438, 239] width 364 height 34
click at [538, 238] on input "Helping founders & consultants stay calm + in control as they grow | Strategic …" at bounding box center [438, 239] width 364 height 34
click at [578, 240] on input "Helping founders & consultants stay calm + in control as they grow their busine…" at bounding box center [438, 238] width 364 height 34
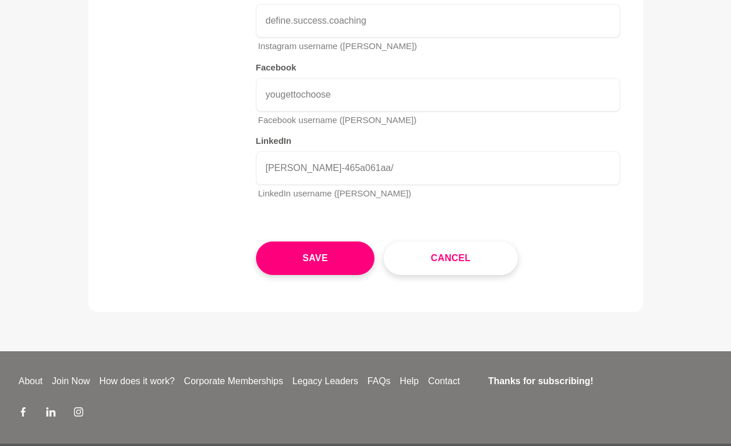
scroll to position [2226, 0]
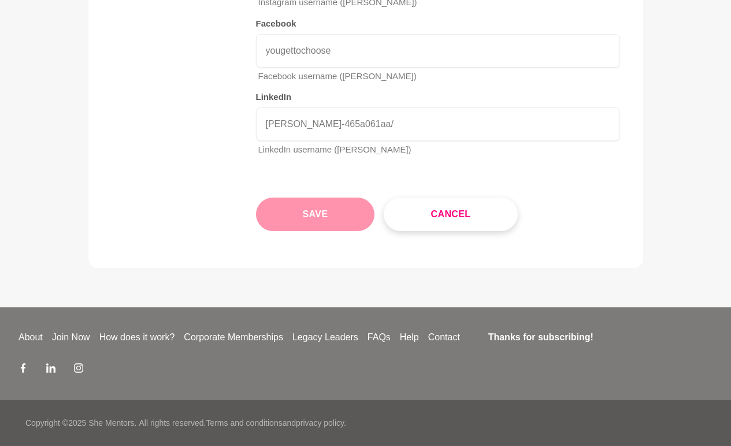
type input "Helping founders & consultants stay calm + in control as they grow their busine…"
click at [318, 223] on button "Save" at bounding box center [315, 215] width 119 height 34
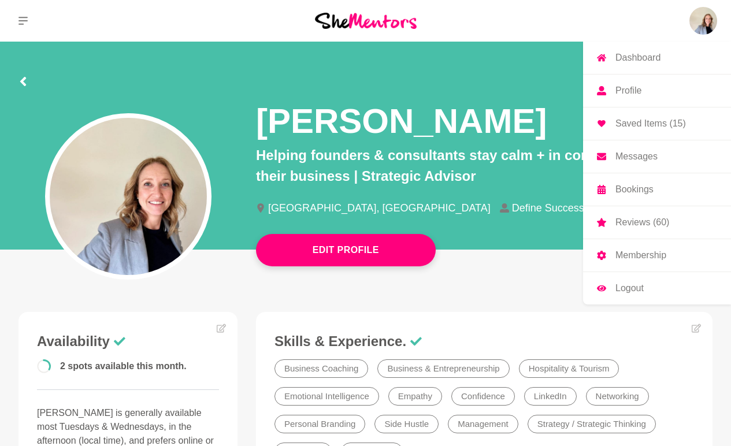
click at [643, 60] on p "Dashboard" at bounding box center [638, 57] width 45 height 9
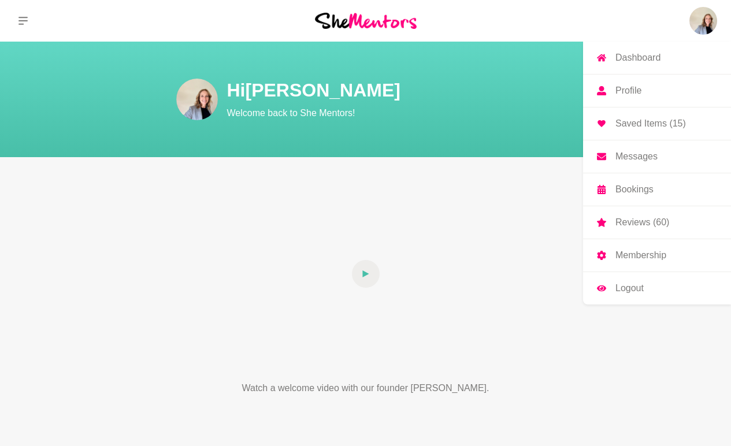
click at [698, 15] on img at bounding box center [704, 21] width 28 height 28
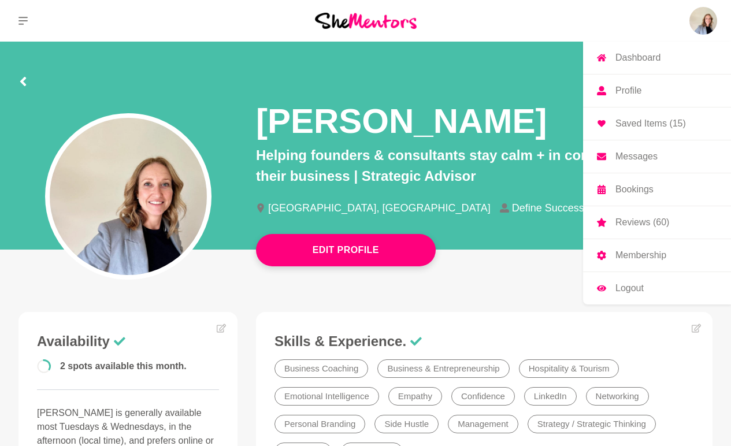
click at [644, 122] on p "Saved Items (15)" at bounding box center [651, 123] width 71 height 9
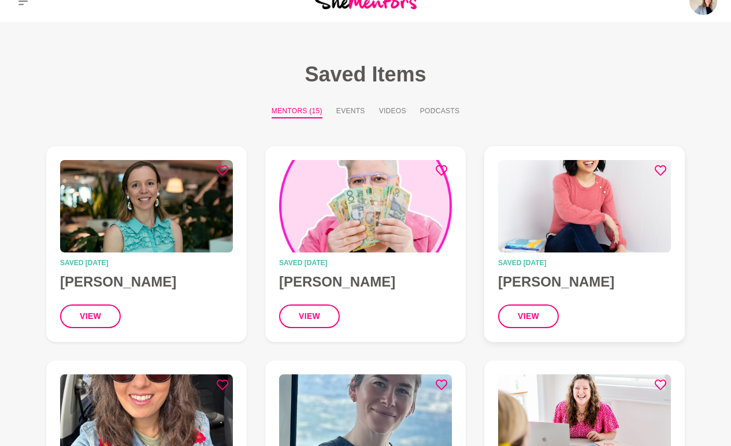
scroll to position [20, 0]
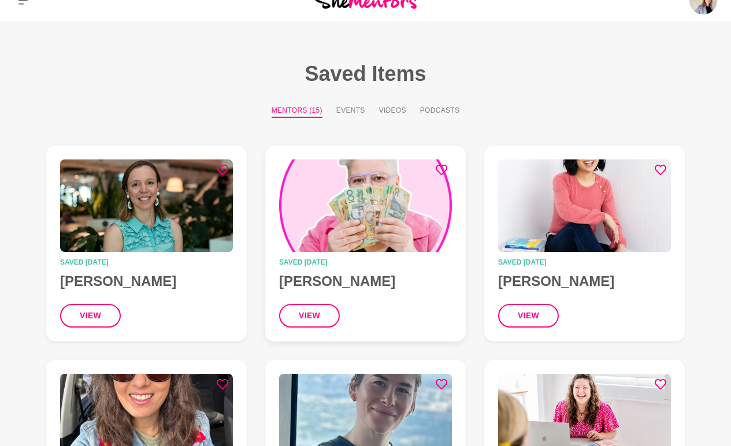
click at [392, 234] on img at bounding box center [365, 206] width 173 height 93
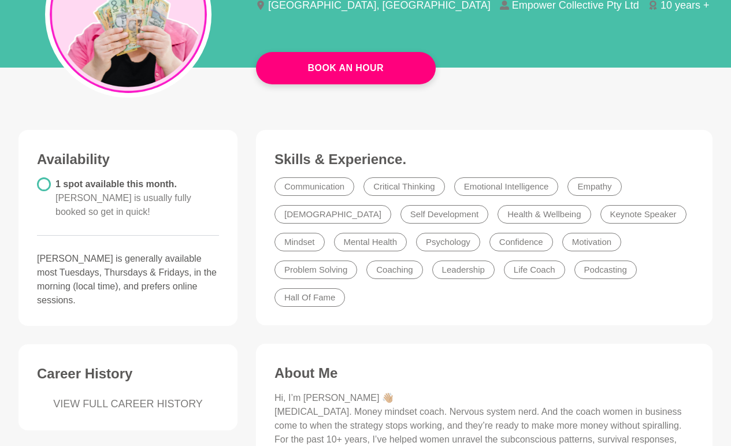
scroll to position [188, 0]
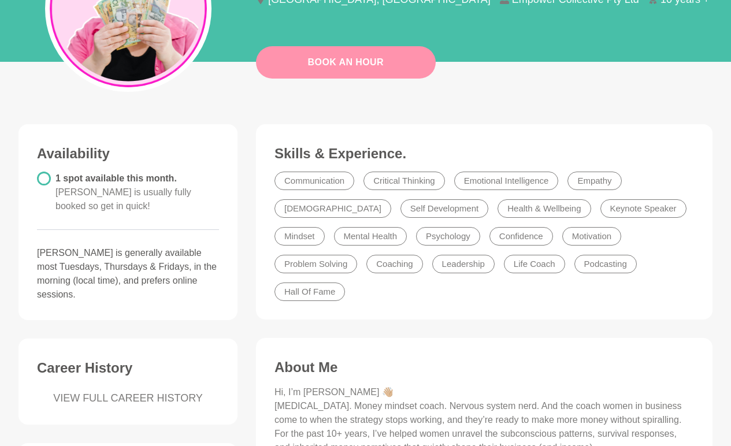
click at [402, 69] on link "Book An Hour" at bounding box center [346, 62] width 180 height 32
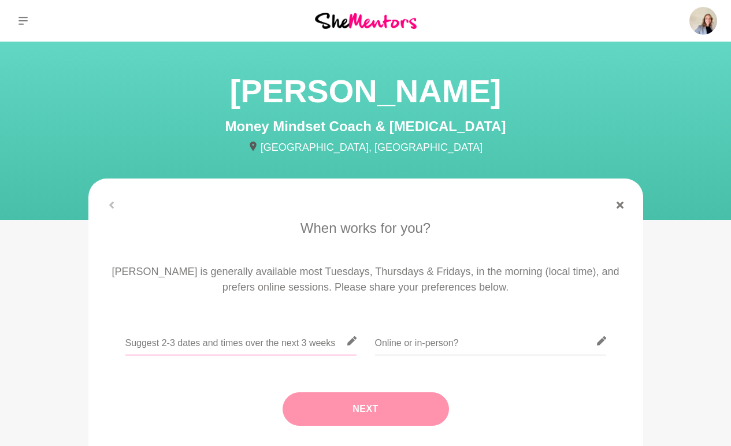
click at [307, 332] on input "text" at bounding box center [240, 341] width 231 height 28
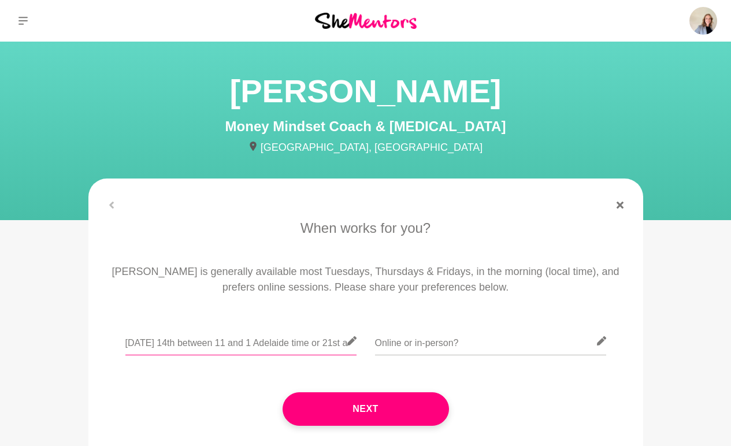
click at [343, 345] on input "Tuesday 14th between 11 and 1 Adelaide time or 21st a" at bounding box center [240, 341] width 231 height 28
click at [341, 341] on input "Tuesday 14th between 11 and 1 Adelaide time or 21st a" at bounding box center [240, 341] width 231 height 28
type input "Tuesday 14th between 11 and 1 Adelaide time or 28th first thing"
click at [428, 342] on input "text" at bounding box center [490, 341] width 231 height 28
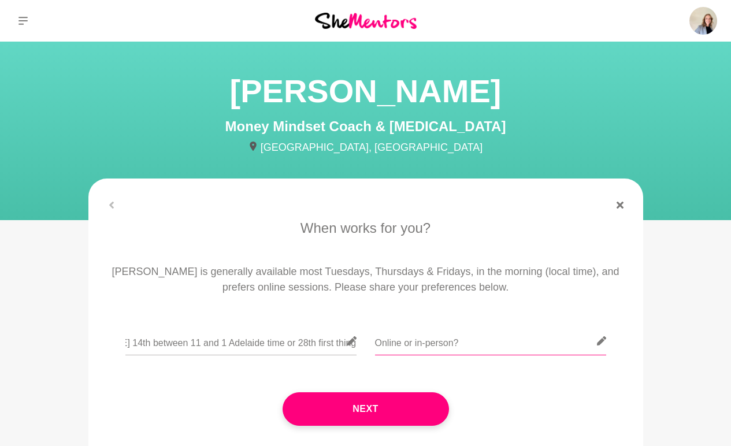
scroll to position [0, 0]
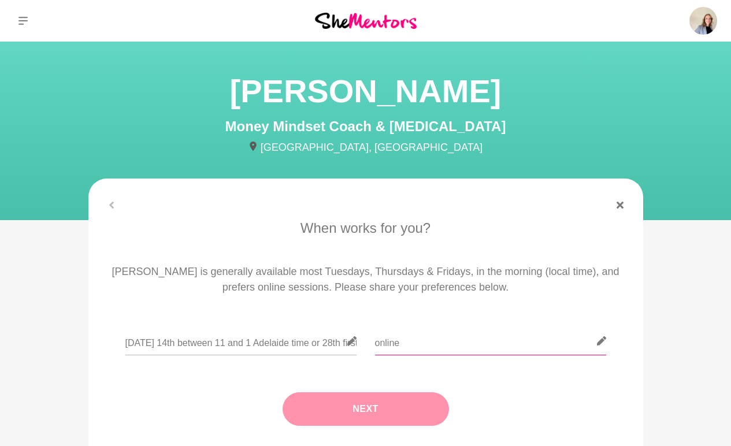
type input "online"
click at [390, 415] on button "Next" at bounding box center [366, 410] width 167 height 34
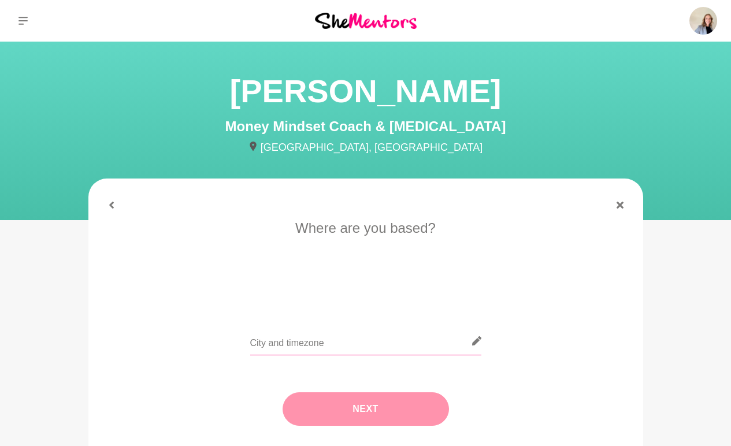
click at [375, 344] on input "text" at bounding box center [365, 341] width 231 height 28
type input "[GEOGRAPHIC_DATA]"
click at [369, 415] on button "Next" at bounding box center [366, 410] width 167 height 34
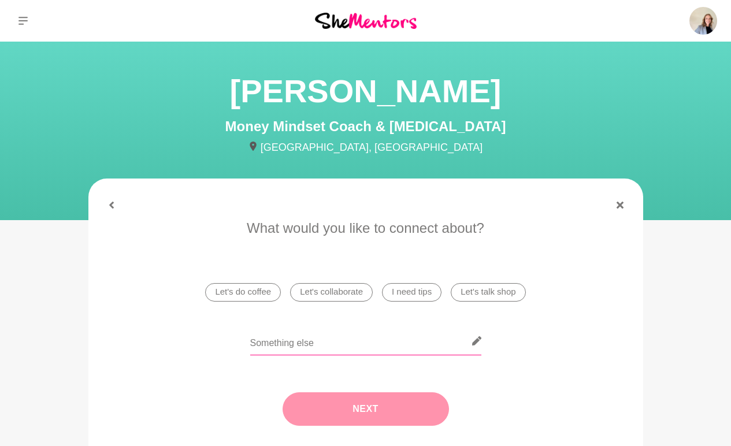
click at [350, 350] on input "text" at bounding box center [365, 341] width 231 height 28
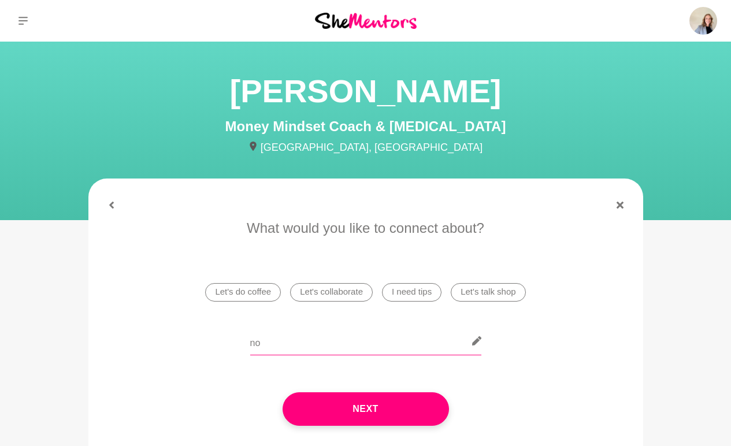
type input "n"
click at [250, 285] on li "Let's do coffee" at bounding box center [243, 292] width 76 height 19
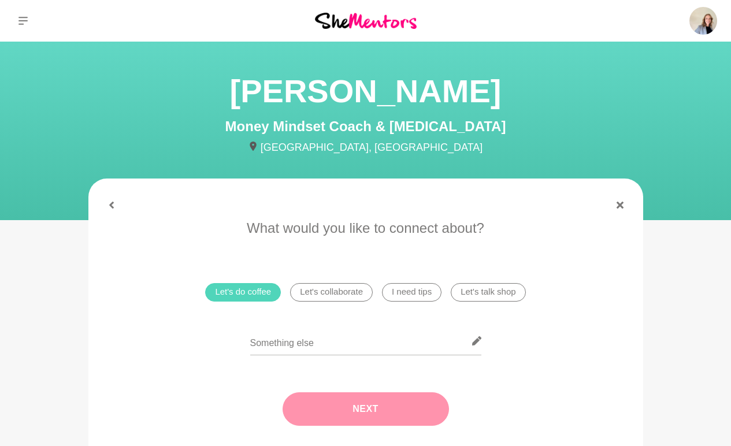
click at [357, 413] on button "Next" at bounding box center [366, 410] width 167 height 34
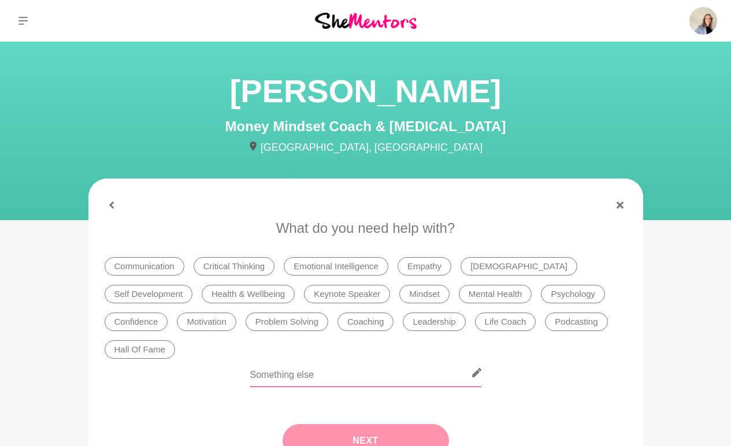
click at [354, 359] on input "text" at bounding box center [365, 373] width 231 height 28
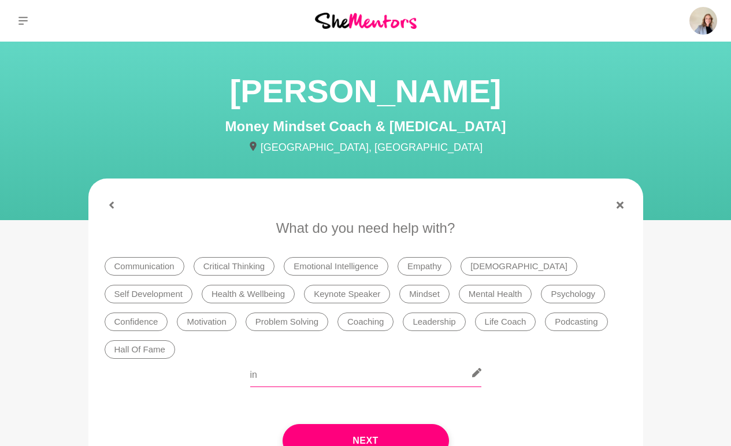
type input "i"
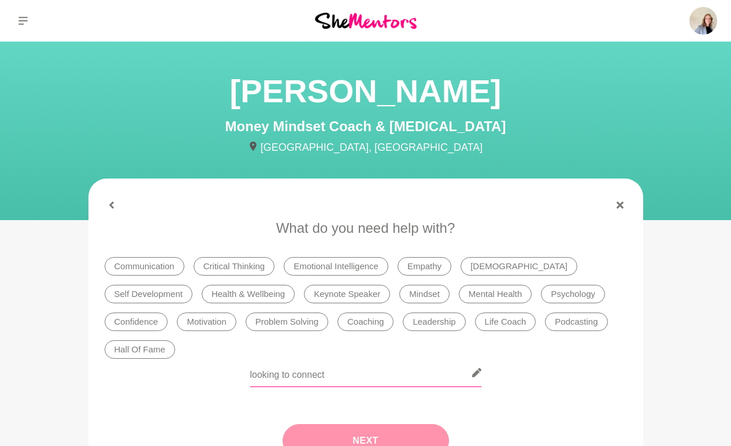
type input "looking to connect"
click at [368, 424] on button "Next" at bounding box center [366, 441] width 167 height 34
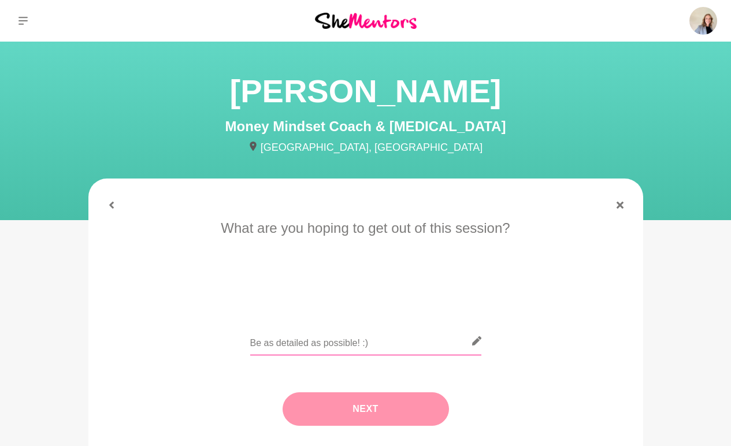
click at [368, 345] on input "text" at bounding box center [365, 341] width 231 height 28
type input "connection, learn about you"
click at [396, 407] on button "Next" at bounding box center [366, 410] width 167 height 34
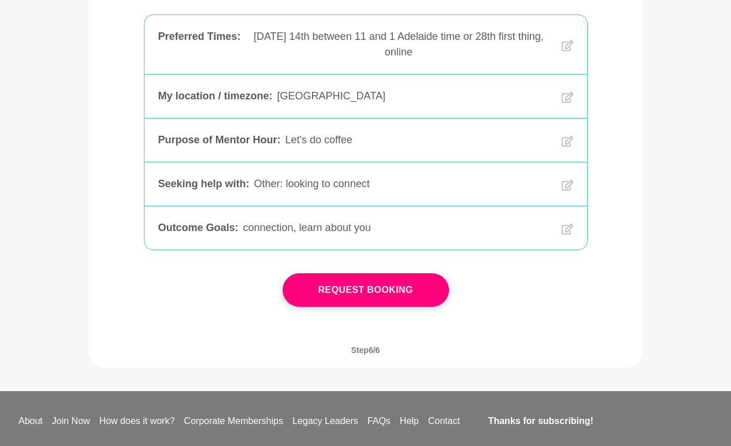
scroll to position [327, 0]
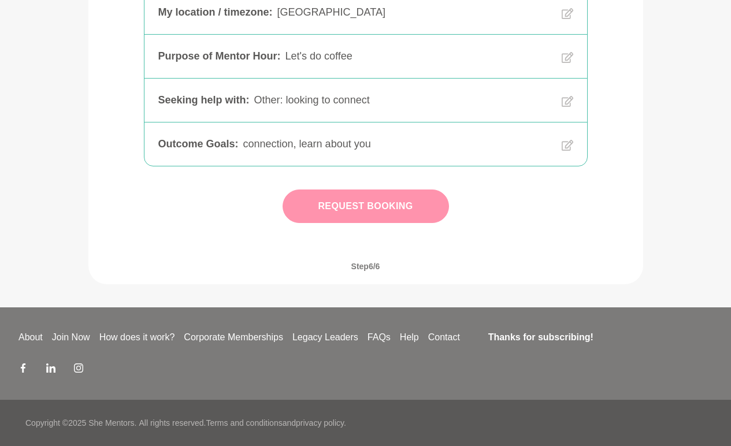
click at [413, 205] on button "Request Booking" at bounding box center [366, 207] width 167 height 34
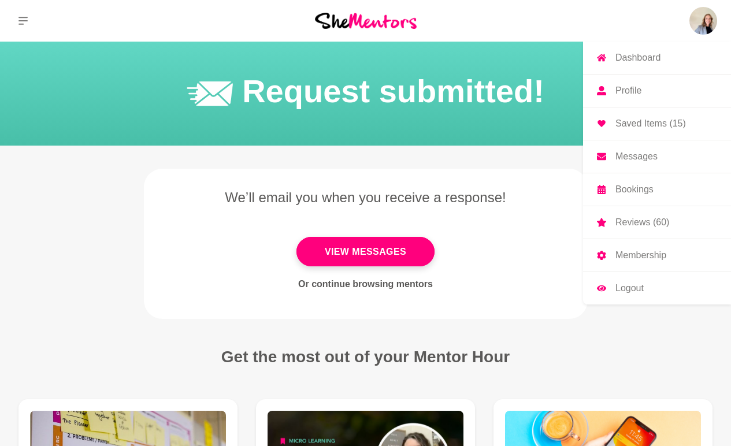
click at [697, 27] on img at bounding box center [704, 21] width 28 height 28
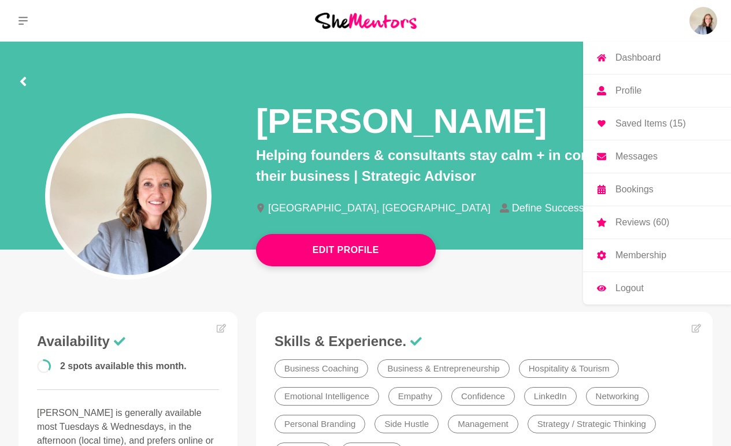
click at [640, 127] on p "Saved Items (15)" at bounding box center [651, 123] width 71 height 9
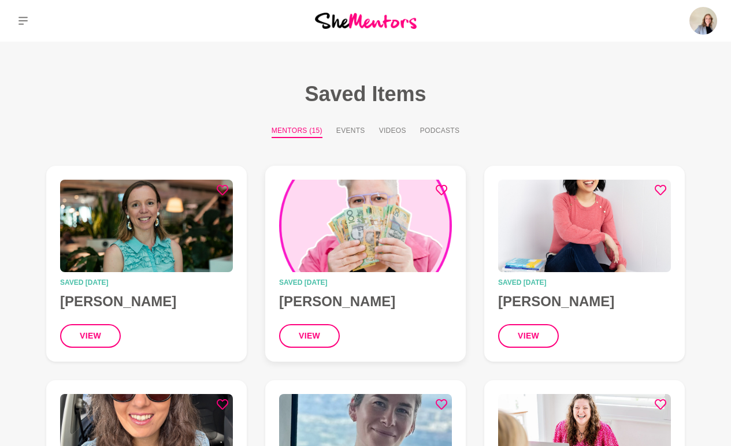
click at [439, 190] on icon at bounding box center [442, 190] width 12 height 12
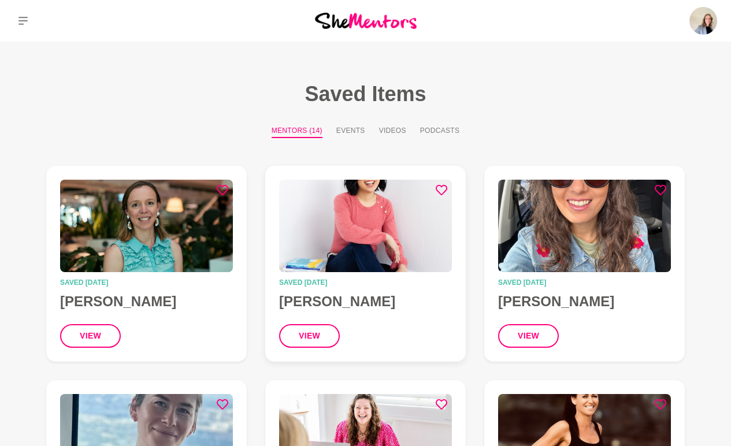
click at [399, 258] on img at bounding box center [365, 226] width 173 height 93
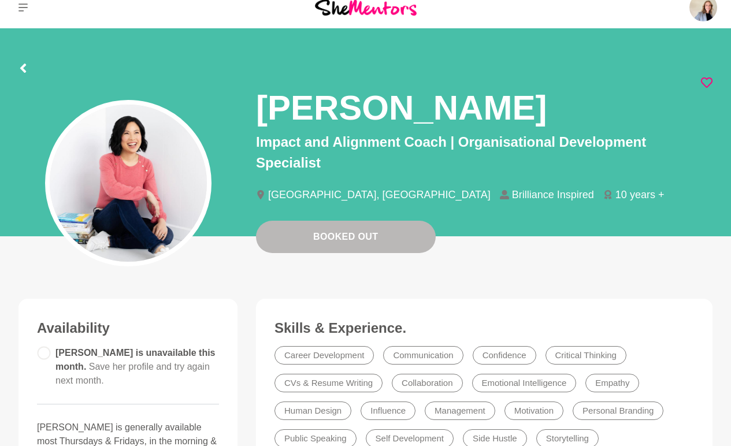
scroll to position [14, 0]
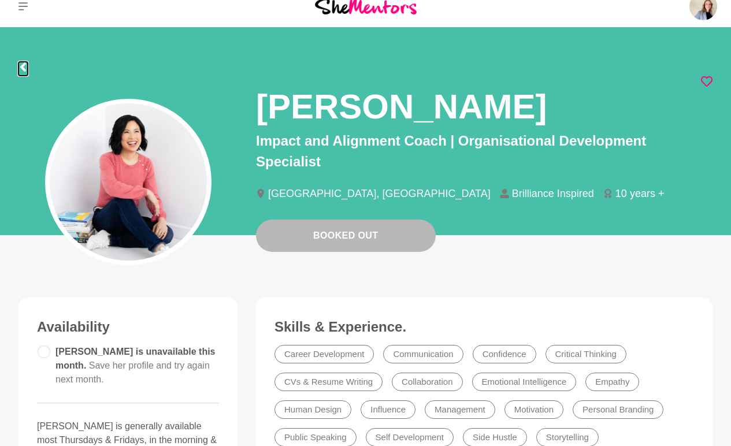
click at [23, 69] on icon at bounding box center [23, 66] width 6 height 9
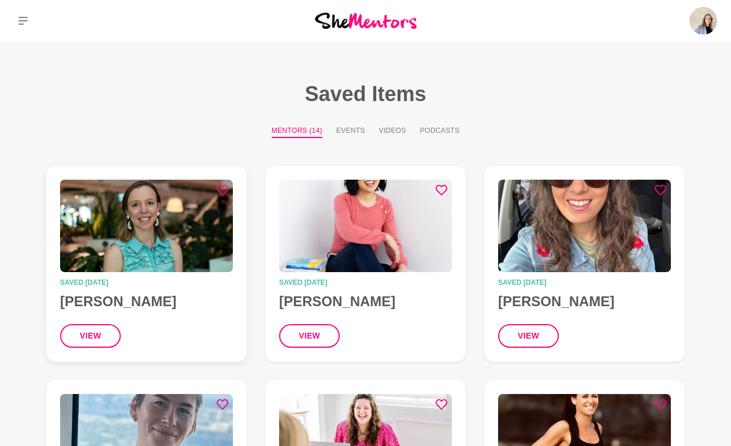
click at [175, 254] on img at bounding box center [146, 226] width 173 height 93
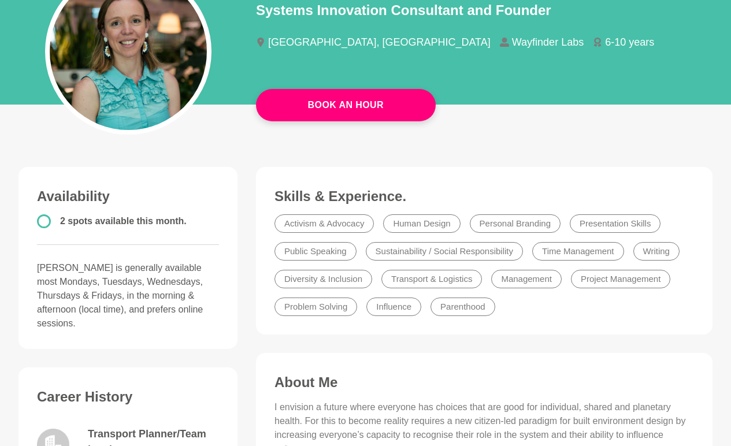
scroll to position [145, 0]
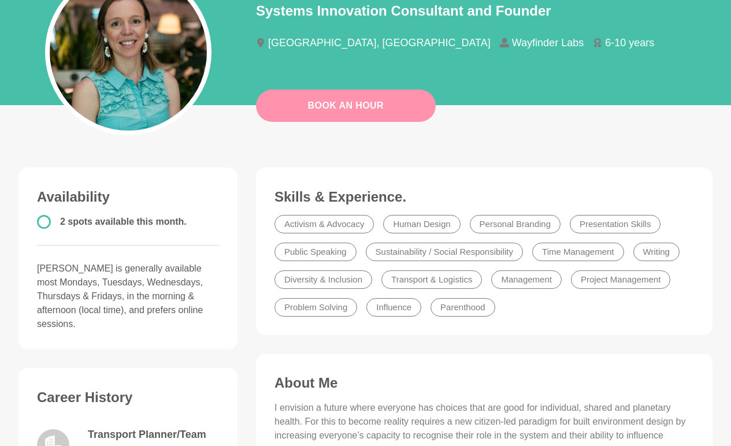
click at [358, 103] on link "Book An Hour" at bounding box center [346, 106] width 180 height 32
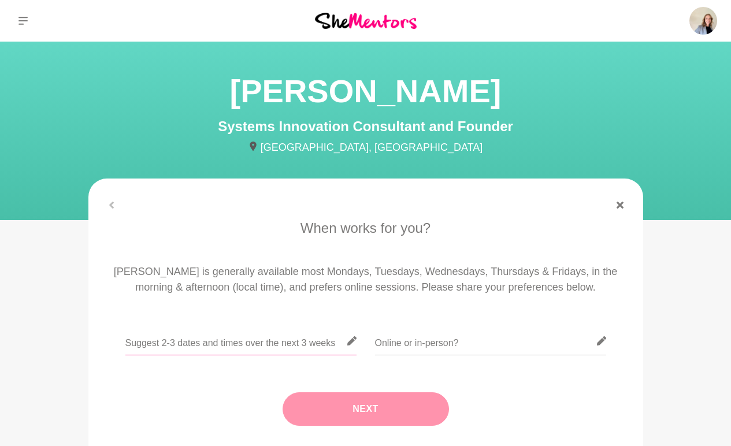
click at [233, 340] on input "text" at bounding box center [240, 341] width 231 height 28
